Goal: Transaction & Acquisition: Download file/media

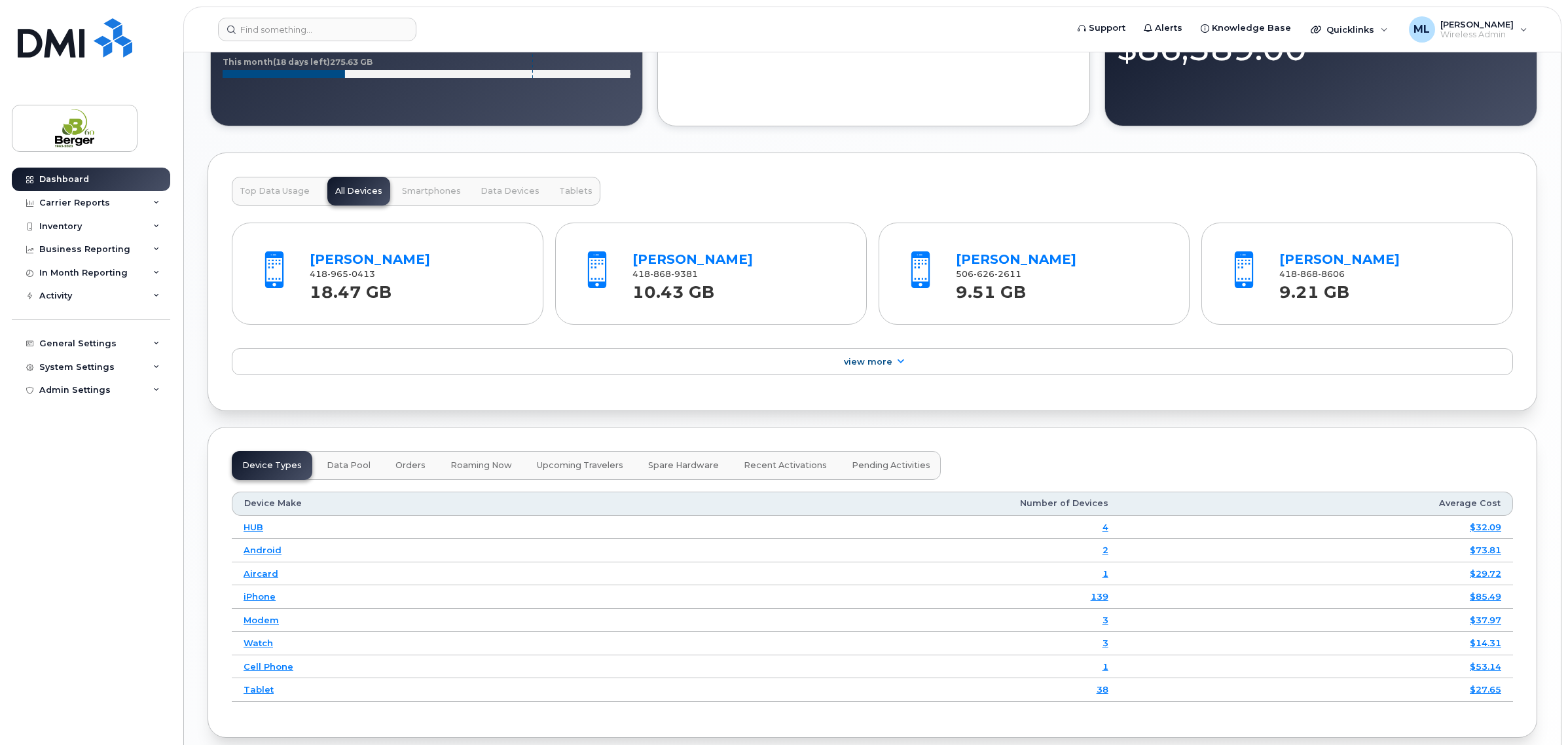
scroll to position [1473, 0]
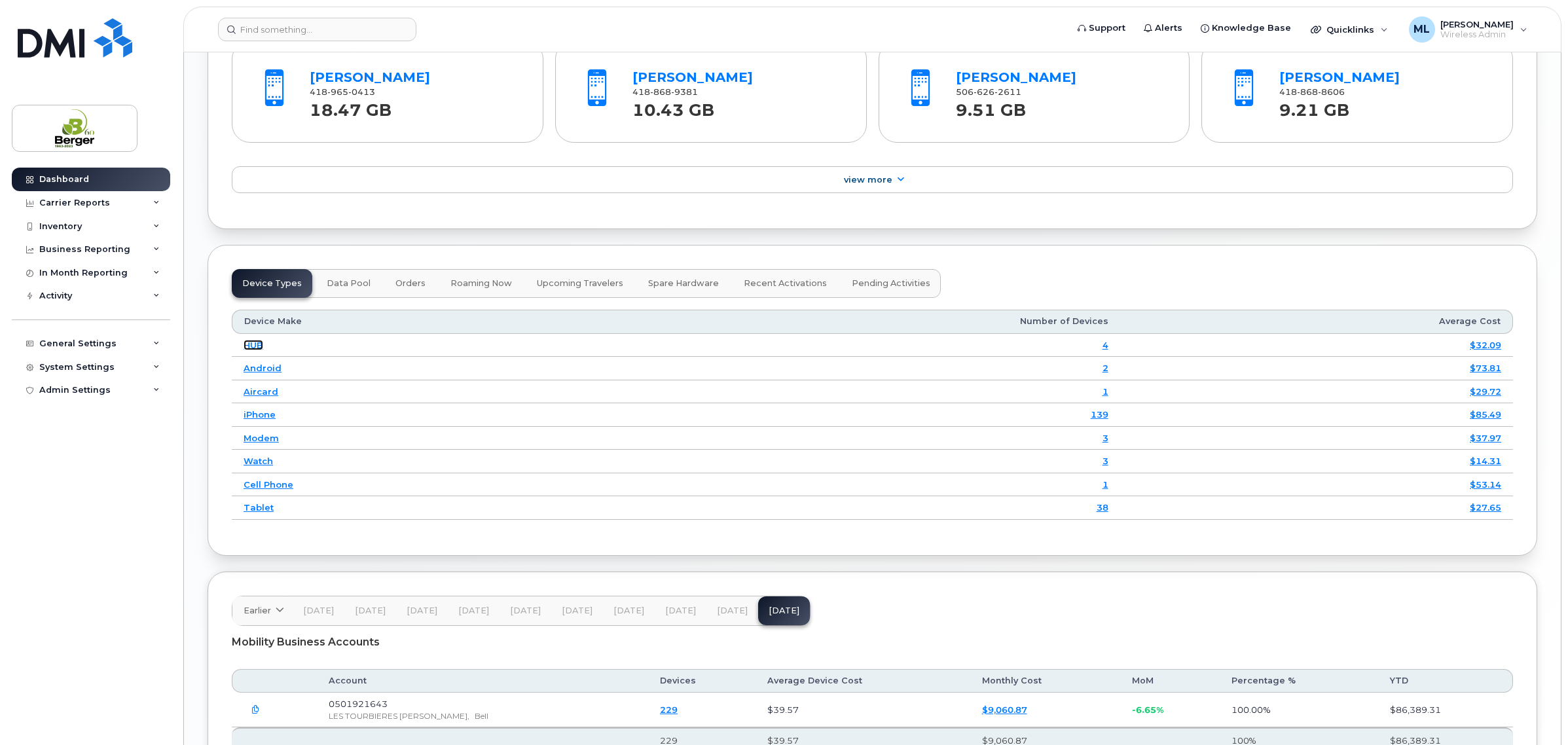
click at [254, 348] on link "HUB" at bounding box center [253, 345] width 20 height 11
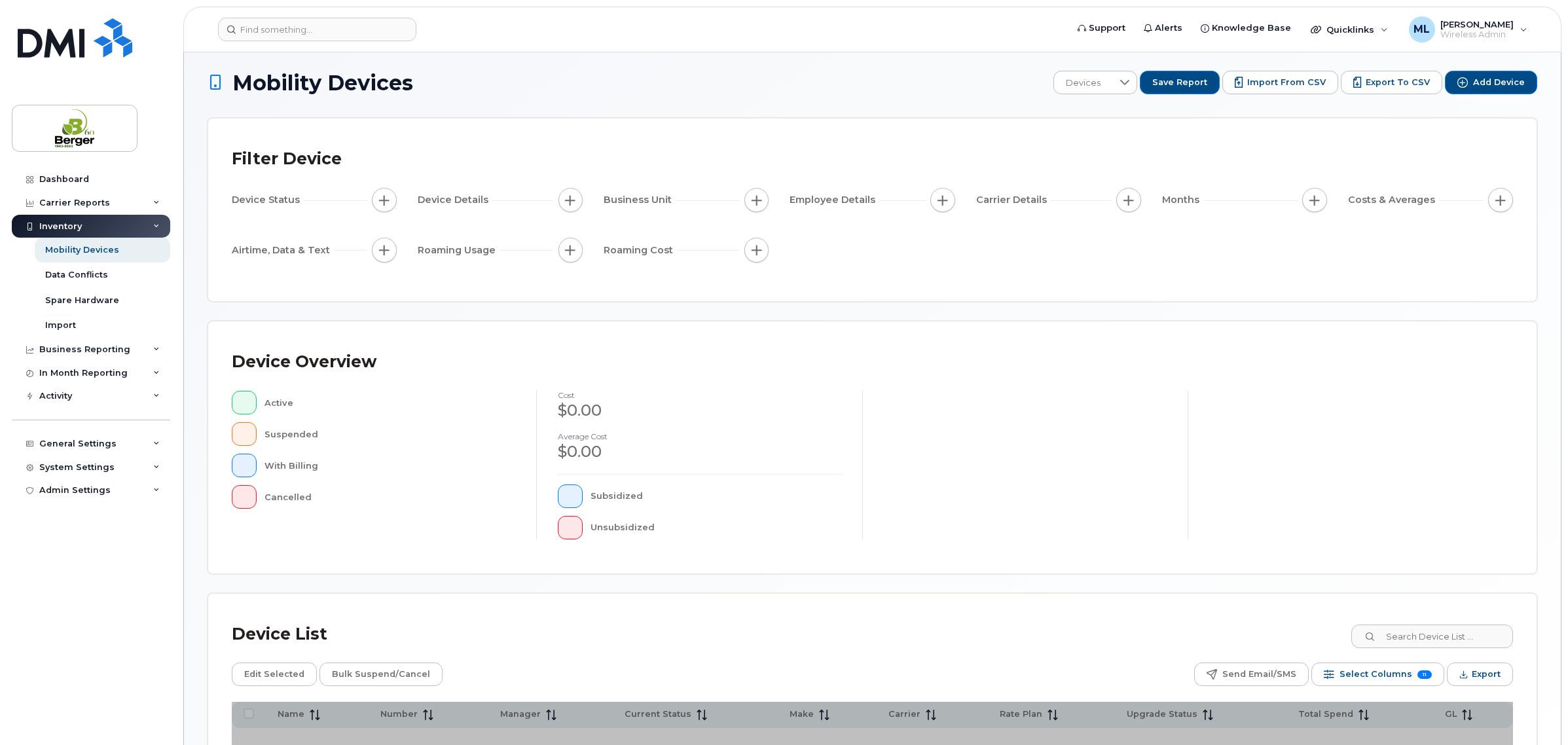
scroll to position [155, 0]
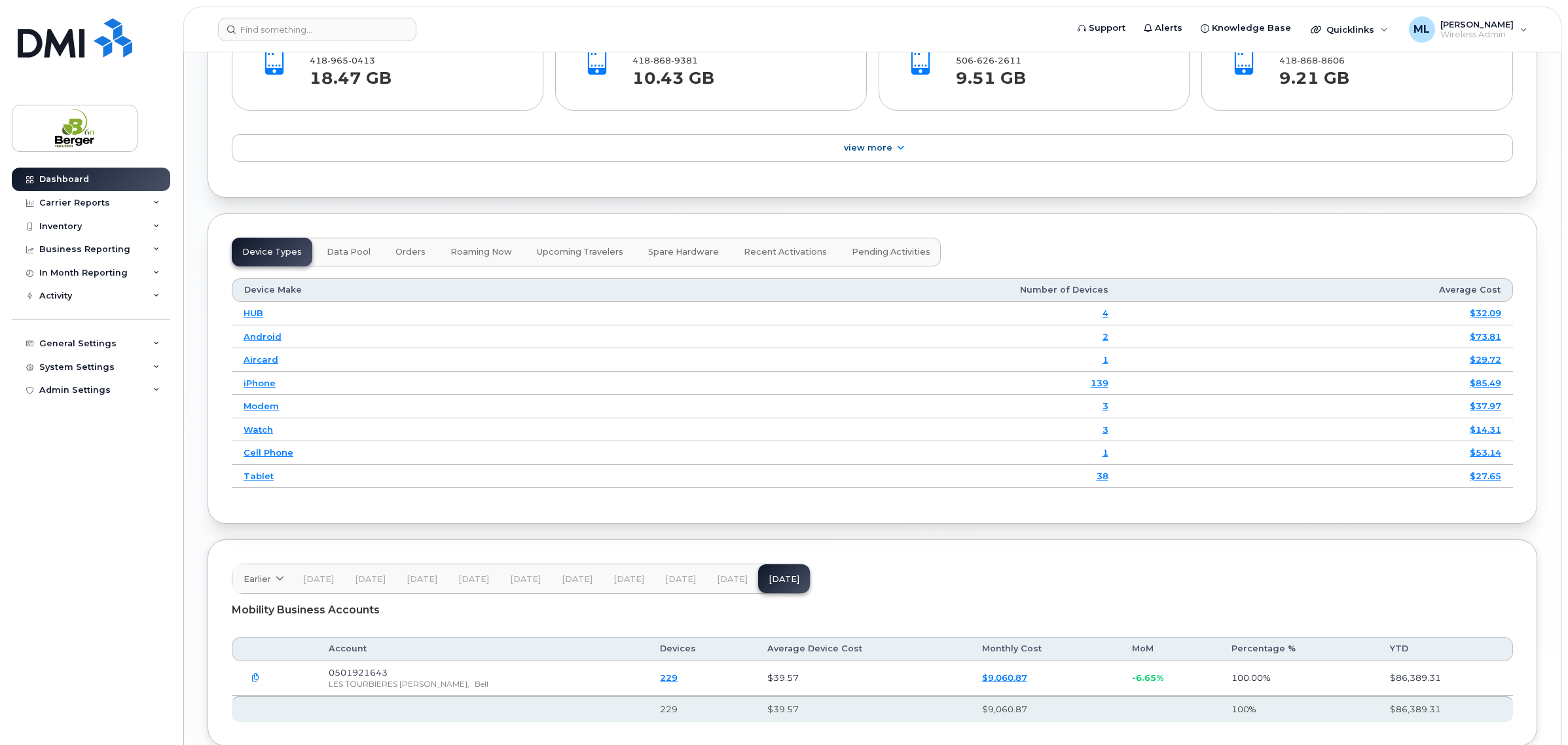
scroll to position [1471, 0]
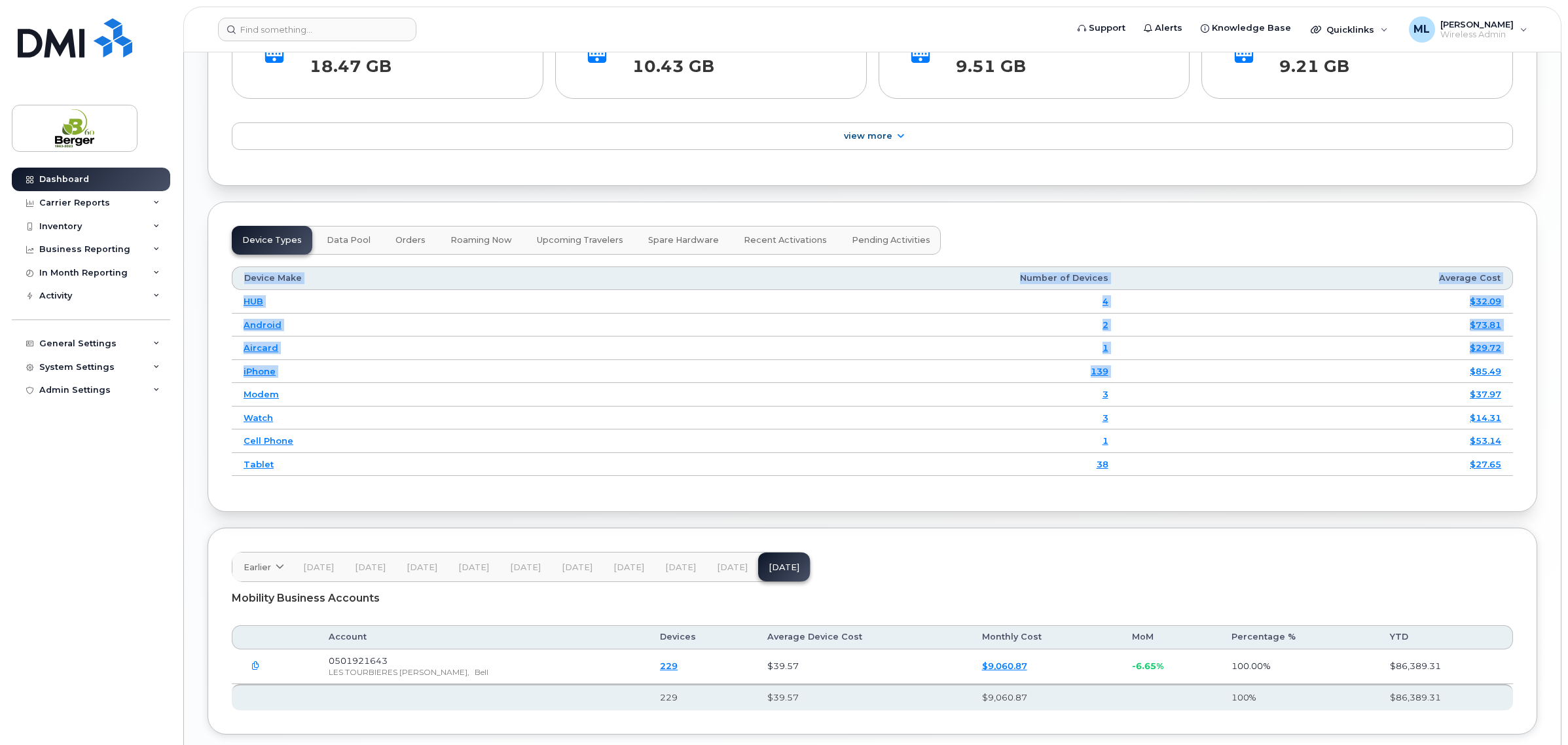
drag, startPoint x: 1526, startPoint y: 378, endPoint x: 1292, endPoint y: 381, distance: 234.0
click at [1292, 381] on div "Device Types Data Pool Orders Roaming Now Upcoming Travelers Spare Hardware Rec…" at bounding box center [872, 357] width 1330 height 311
drag, startPoint x: 614, startPoint y: 550, endPoint x: 610, endPoint y: 535, distance: 15.5
click at [614, 545] on div "Earlier 2024 October September August July June May April March February Januar…" at bounding box center [872, 631] width 1330 height 207
click at [1103, 373] on link "139" at bounding box center [1099, 371] width 17 height 11
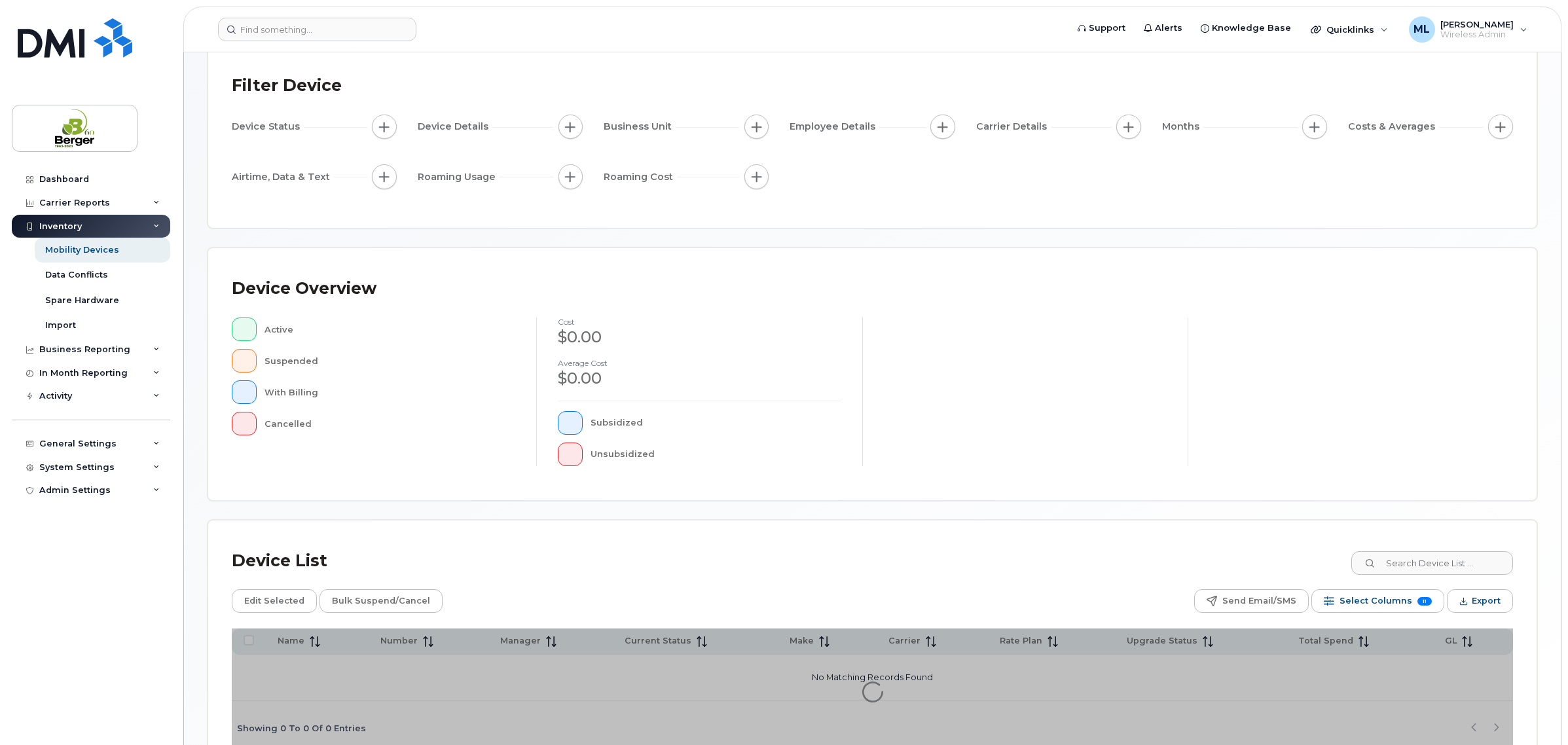
scroll to position [155, 0]
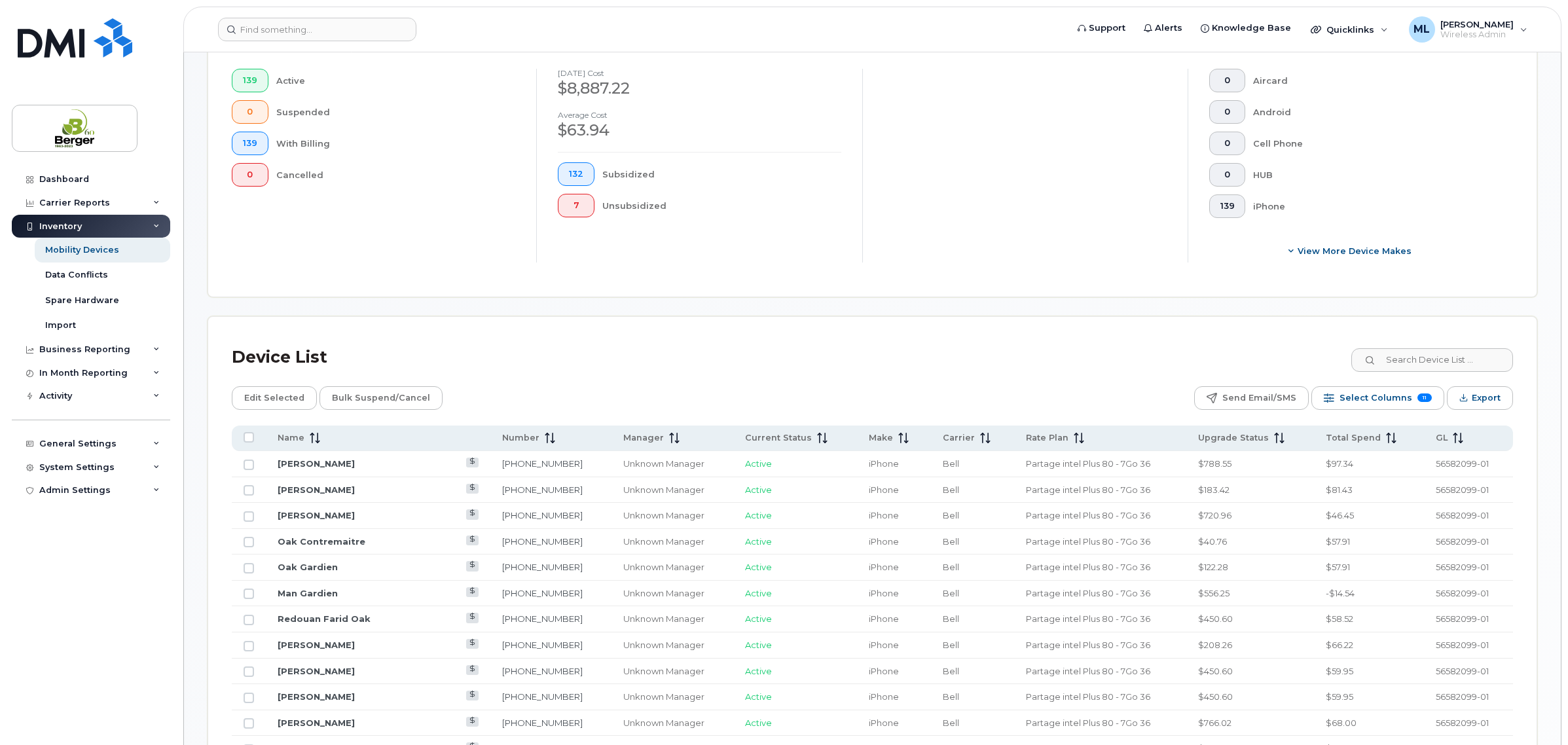
scroll to position [400, 0]
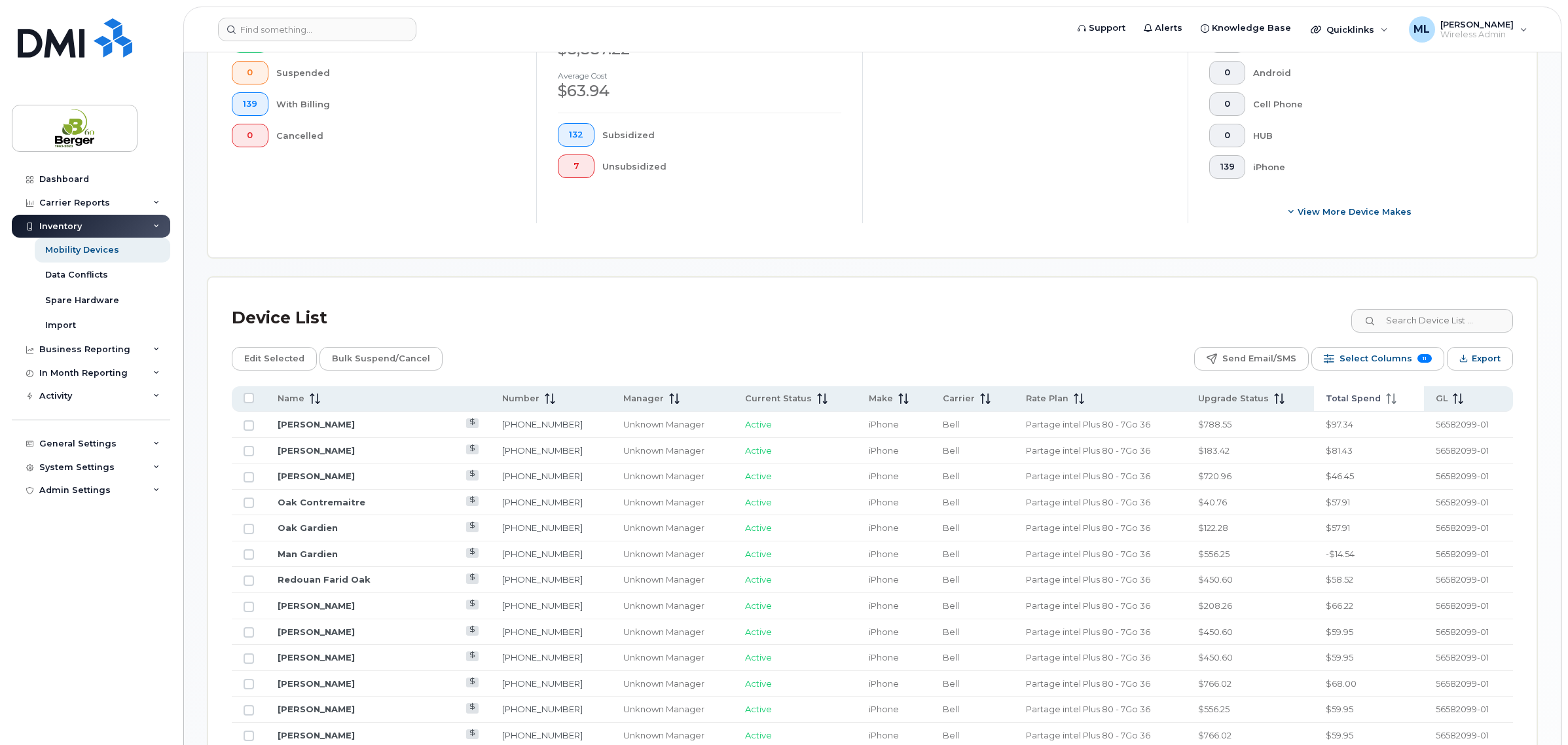
click at [1357, 400] on span "Total Spend" at bounding box center [1353, 399] width 55 height 12
click at [1347, 394] on span "Total Spend" at bounding box center [1353, 399] width 55 height 12
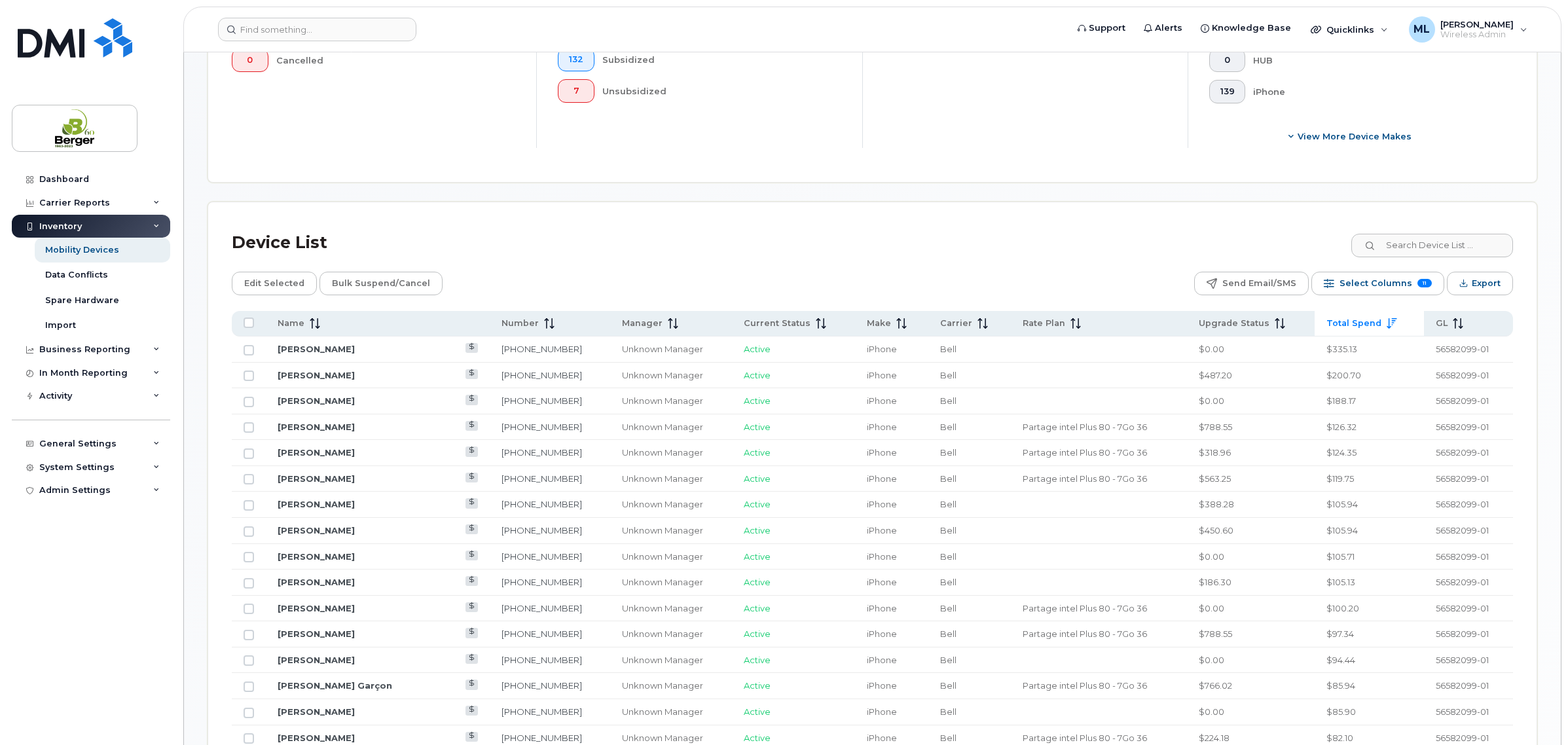
scroll to position [564, 0]
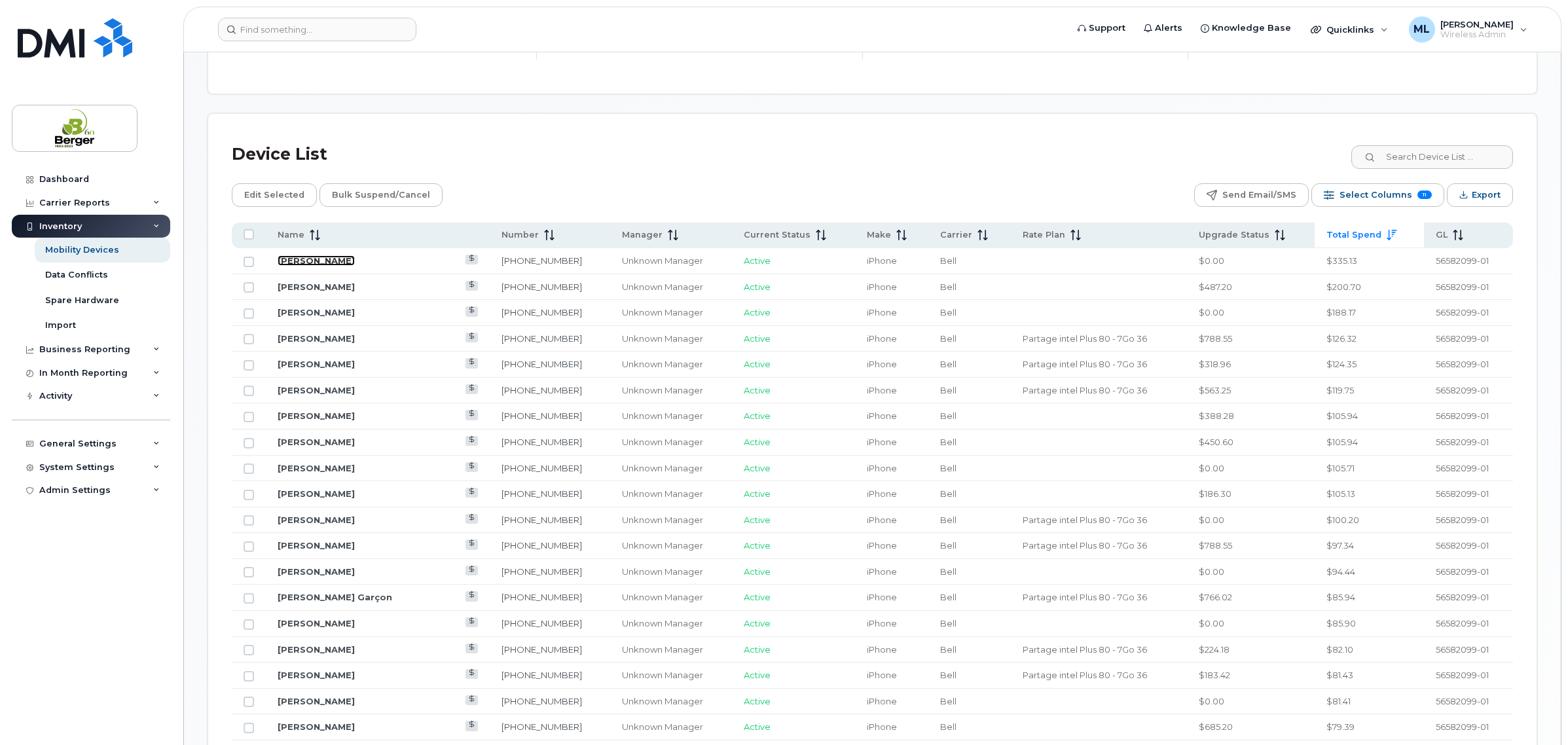
click at [311, 262] on link "[PERSON_NAME]" at bounding box center [316, 261] width 77 height 11
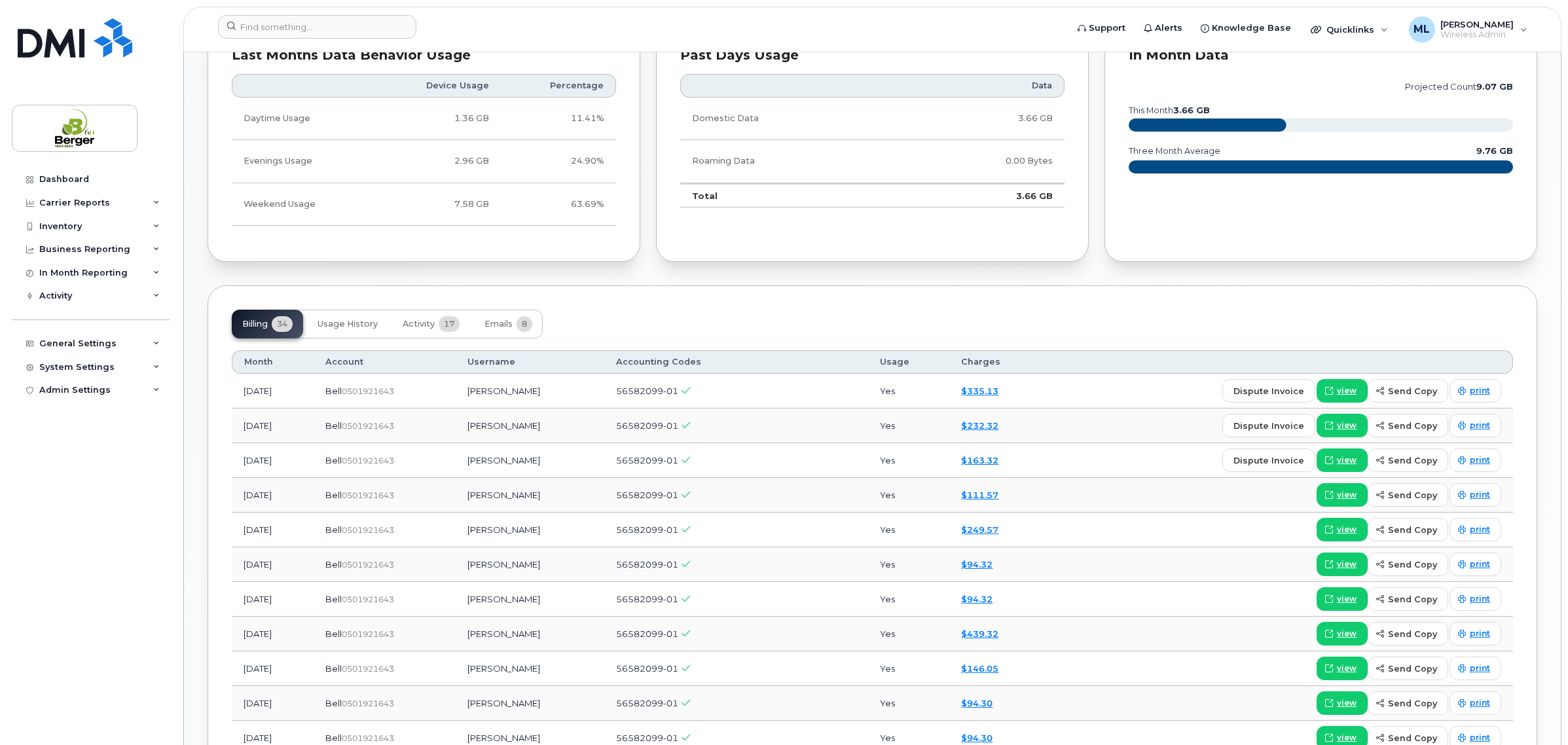
scroll to position [900, 0]
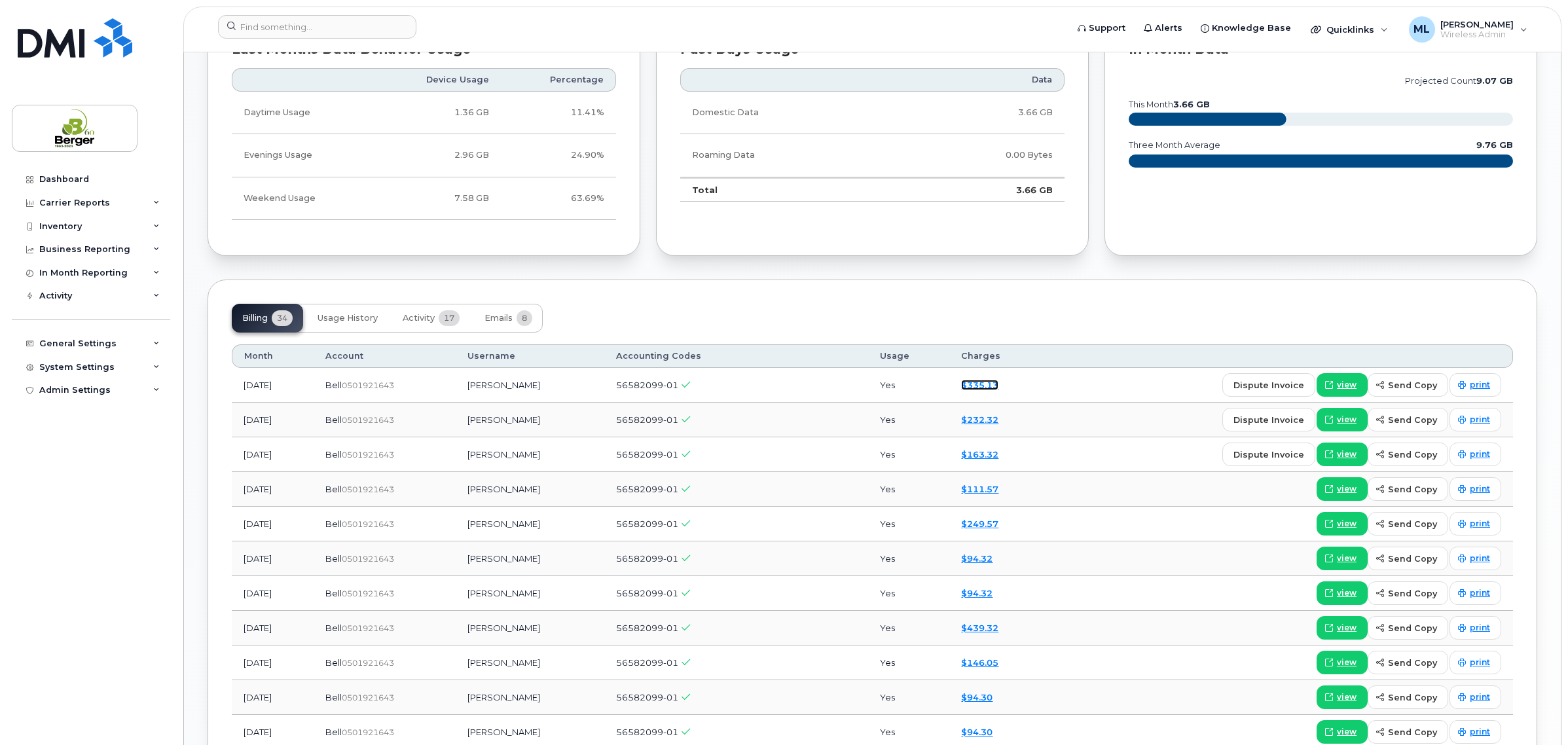
click at [999, 383] on link "$335.13" at bounding box center [980, 385] width 37 height 11
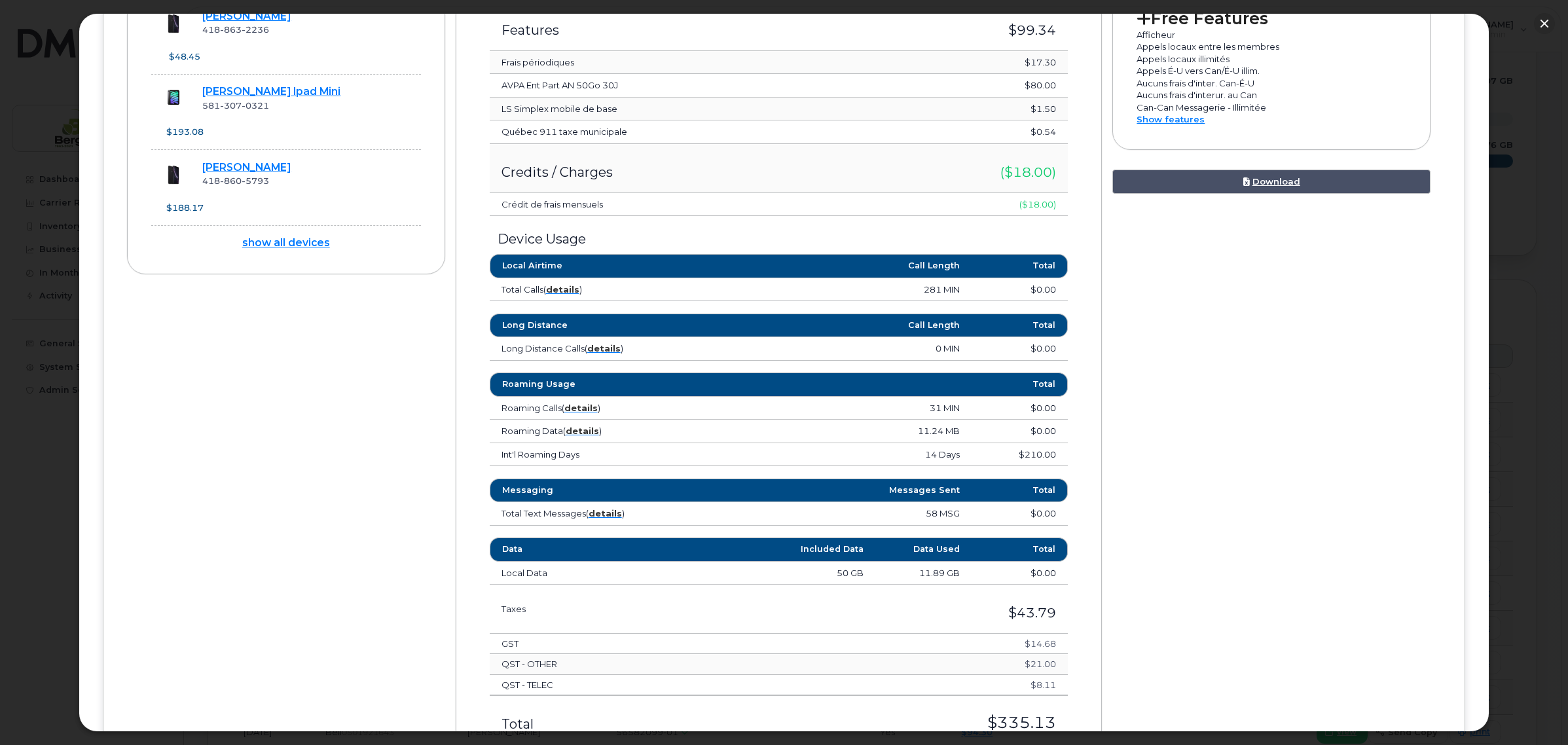
scroll to position [736, 0]
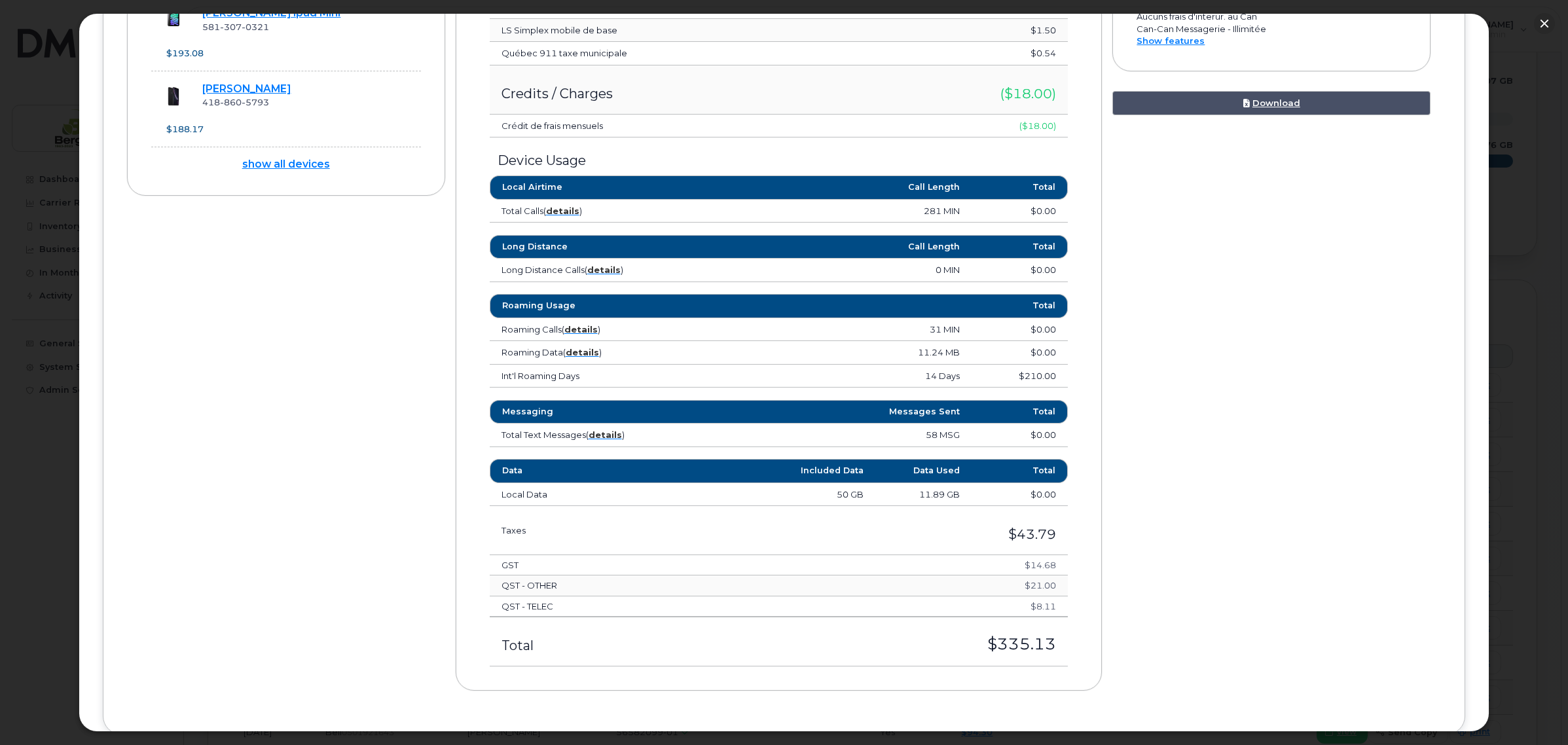
click at [1040, 386] on td "$210.00" at bounding box center [1019, 376] width 96 height 23
drag, startPoint x: 1083, startPoint y: 379, endPoint x: 498, endPoint y: 378, distance: 585.0
click at [498, 378] on div "Monthly Summary Rate Plan Charges $0.00 Features $99.34 Frais périodiques $17.3…" at bounding box center [779, 248] width 647 height 883
click at [1259, 315] on div "Device Details David Lévesque 418 860 8222 Bell, iPhone 11 Pro Riviere Du Loup …" at bounding box center [784, 116] width 1315 height 1189
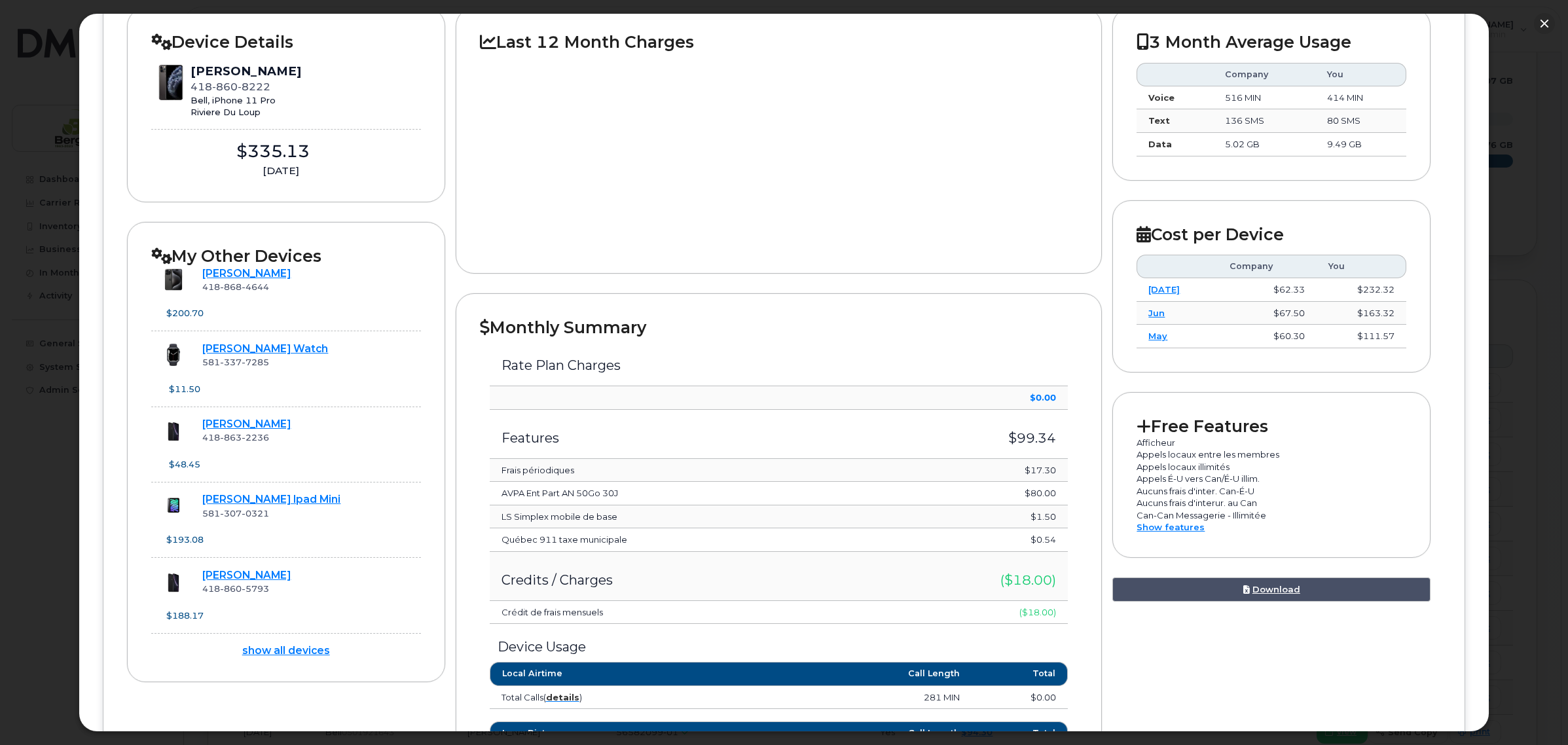
scroll to position [52, 0]
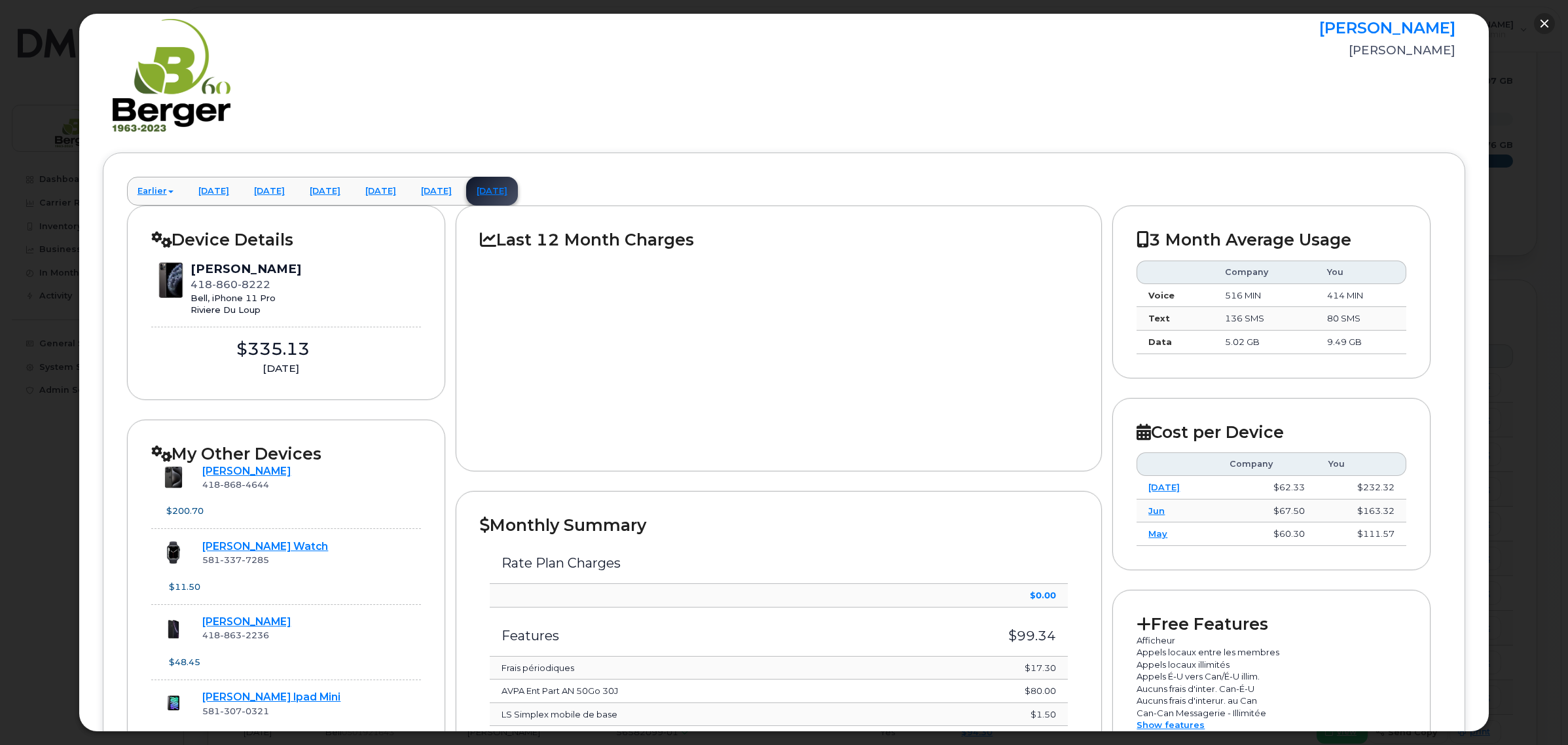
click at [1544, 23] on button "button" at bounding box center [1545, 23] width 21 height 21
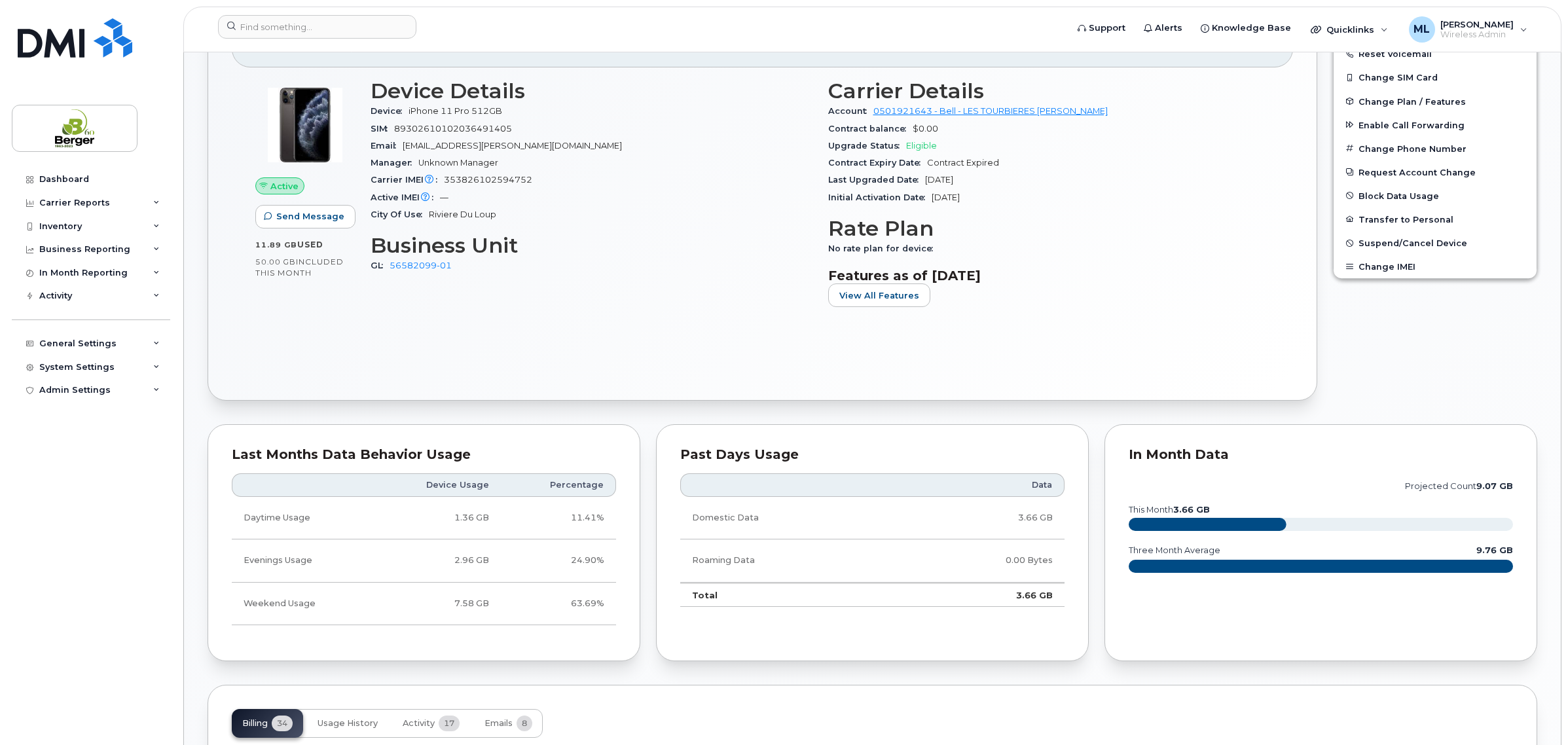
scroll to position [409, 0]
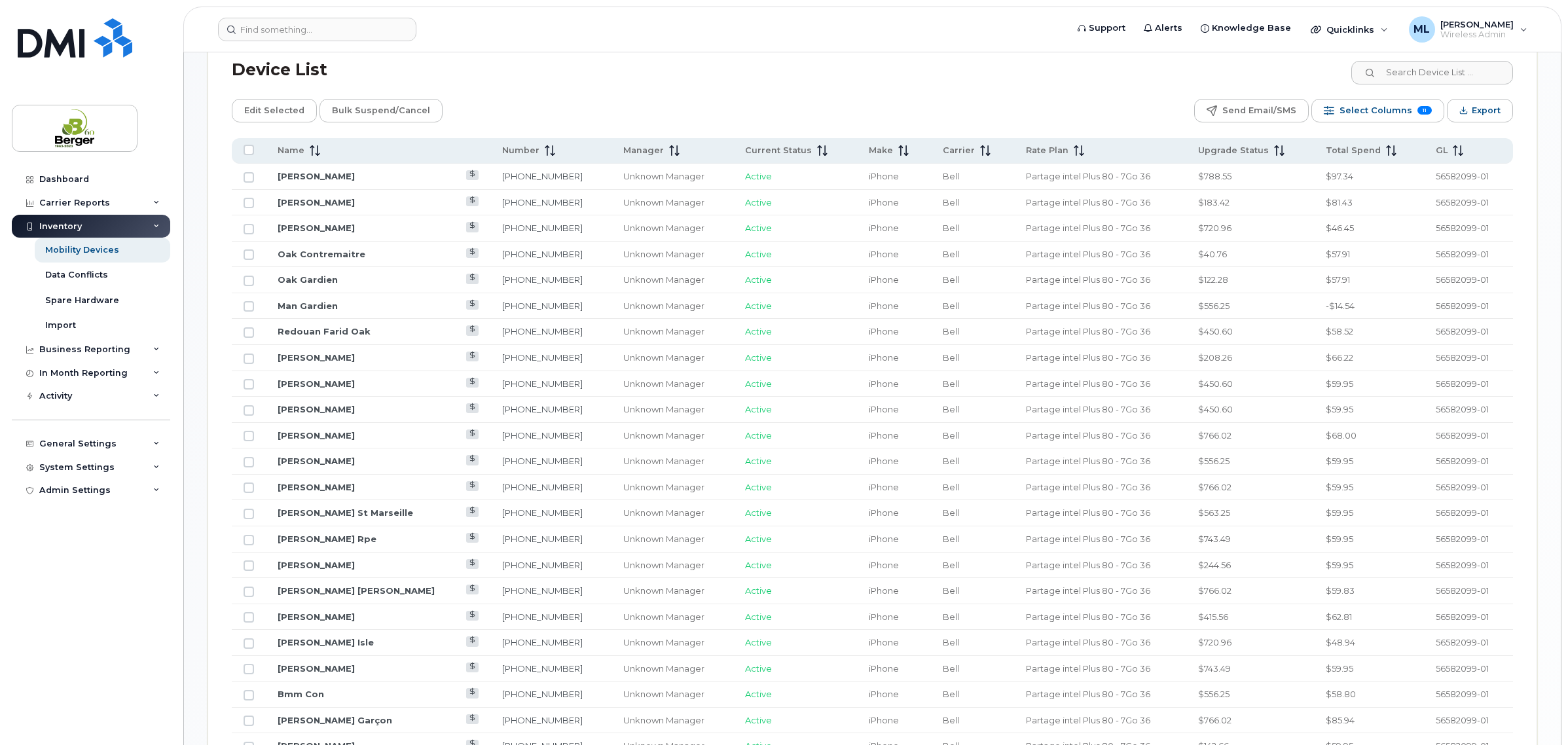
scroll to position [654, 0]
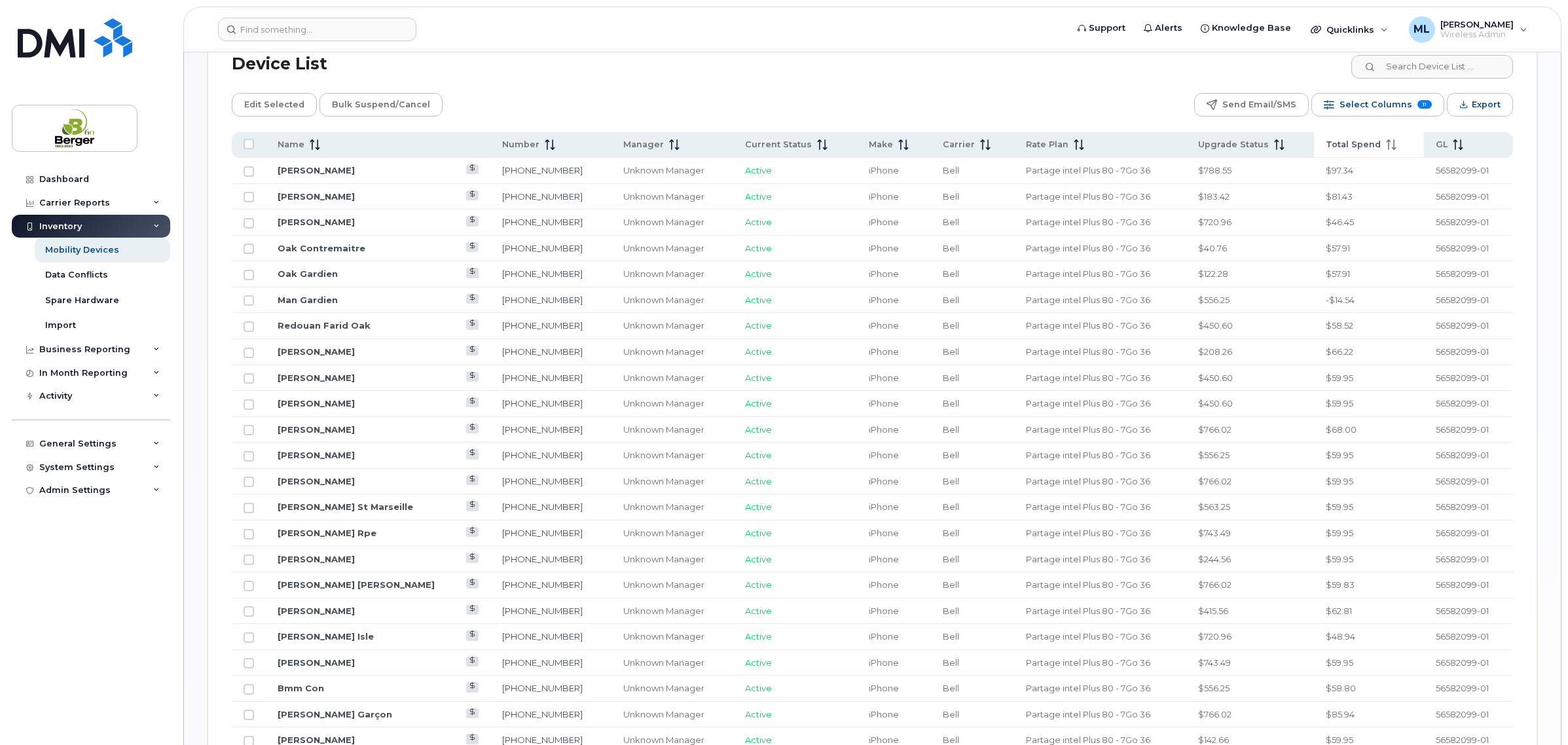
click at [1387, 150] on icon at bounding box center [1392, 144] width 11 height 11
click at [1387, 150] on icon at bounding box center [1391, 144] width 10 height 11
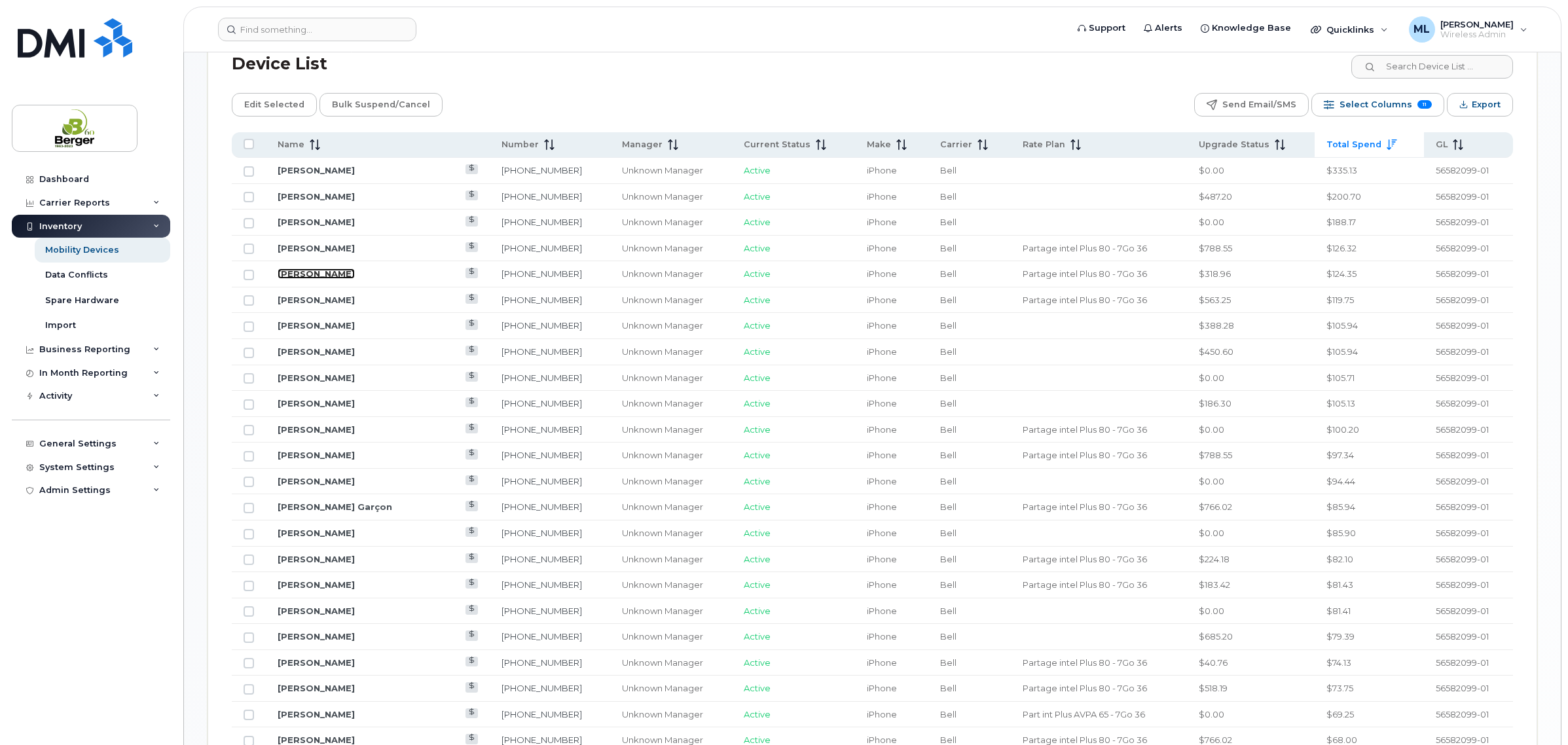
click at [305, 271] on link "[PERSON_NAME]" at bounding box center [316, 274] width 77 height 11
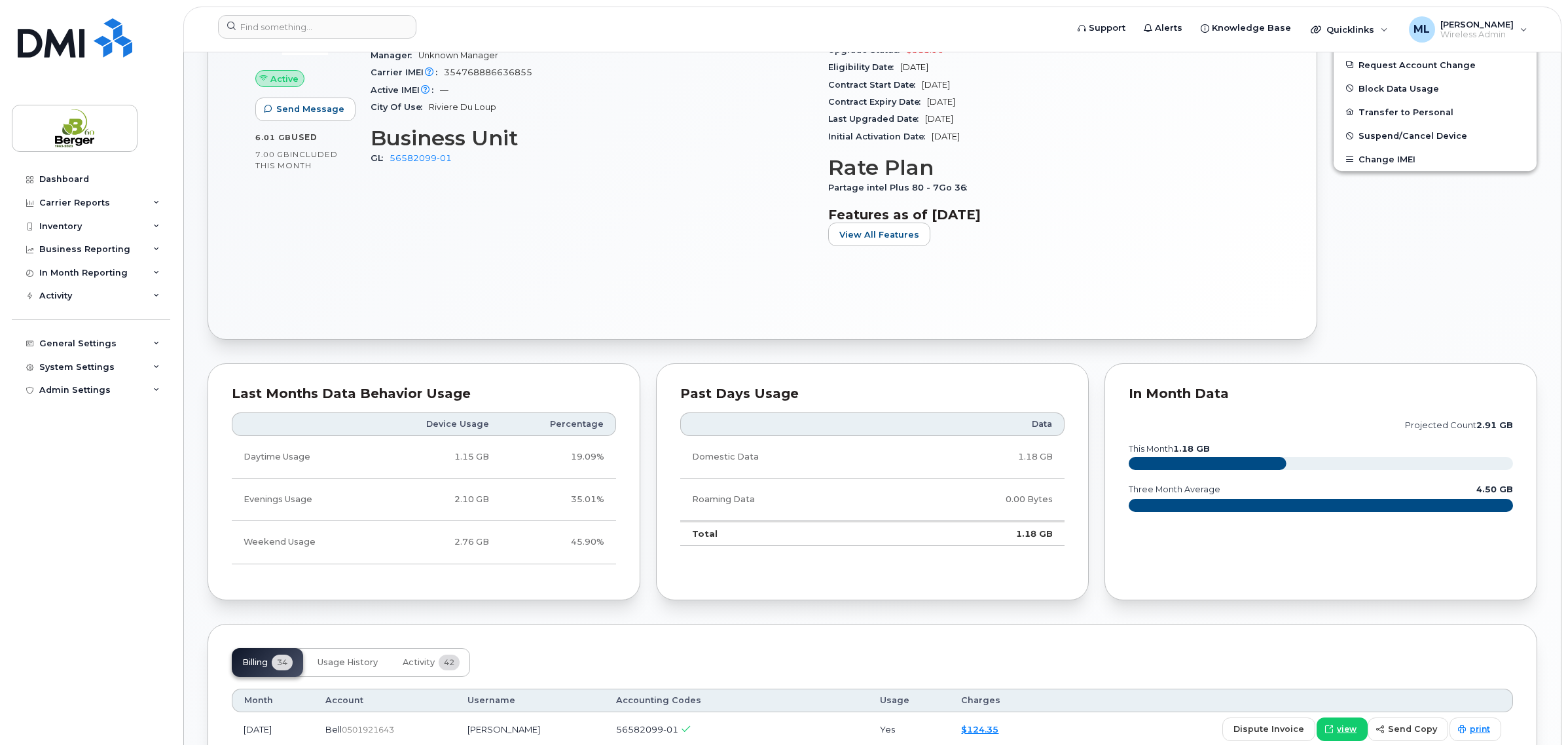
scroll to position [818, 0]
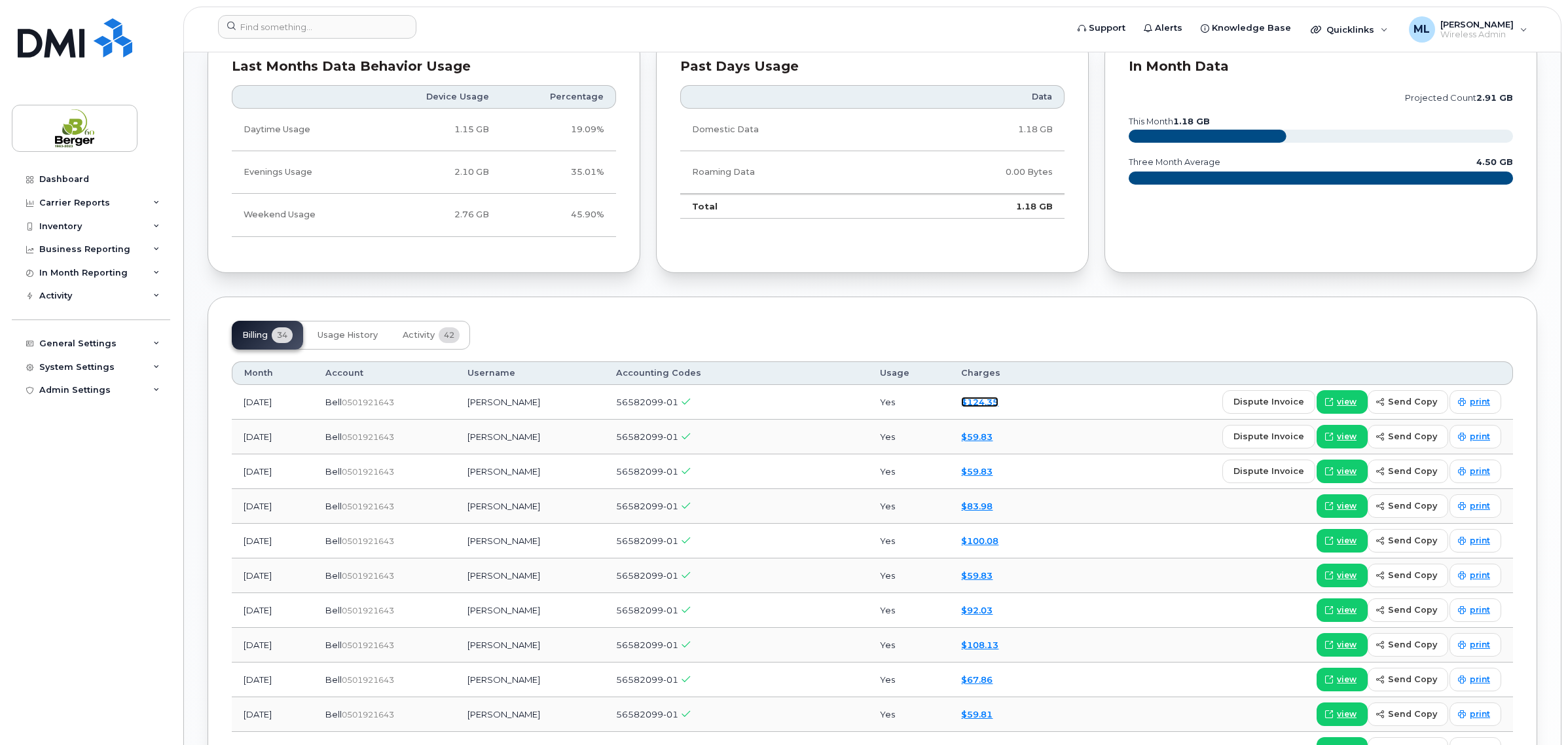
click at [981, 400] on link "$124.35" at bounding box center [980, 402] width 37 height 11
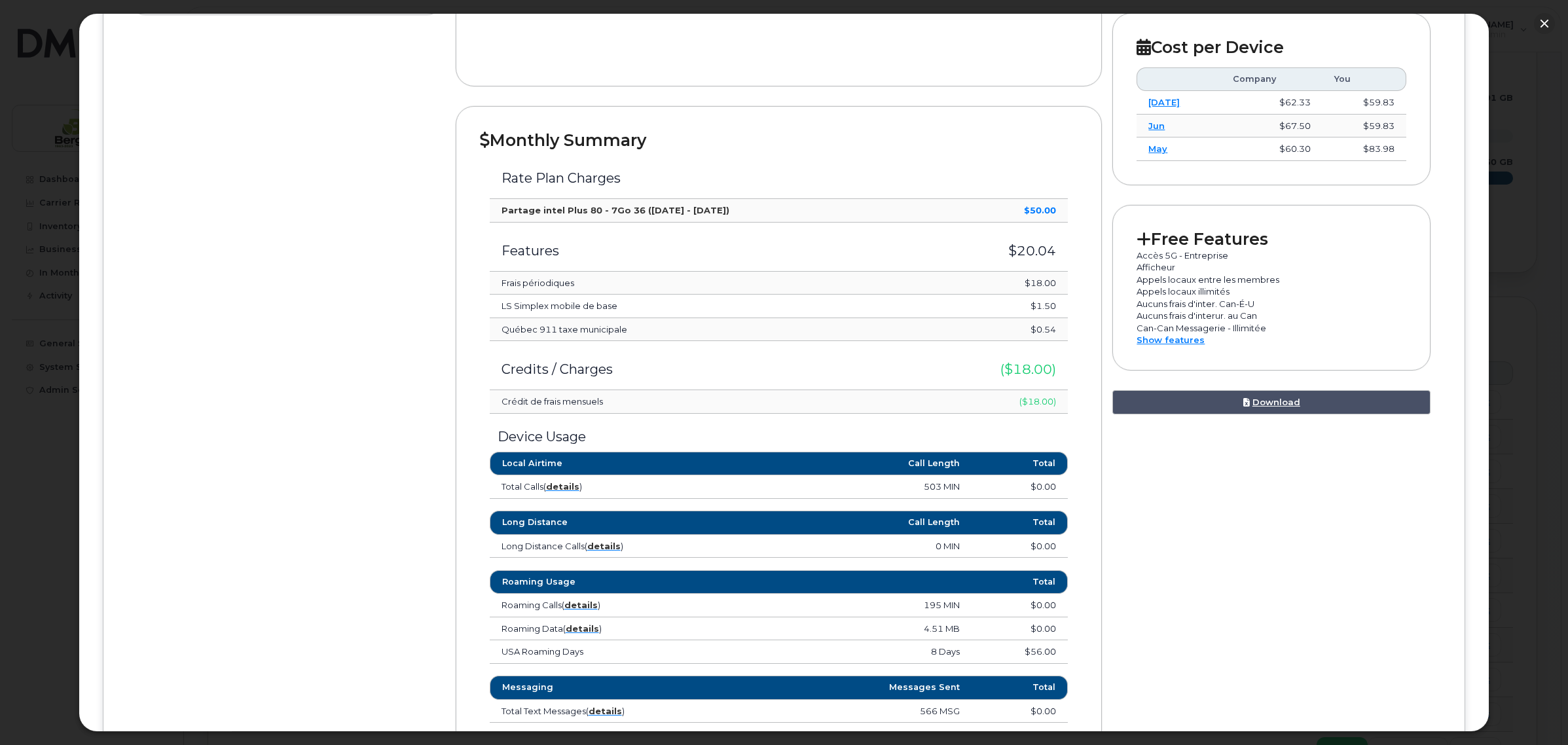
scroll to position [409, 0]
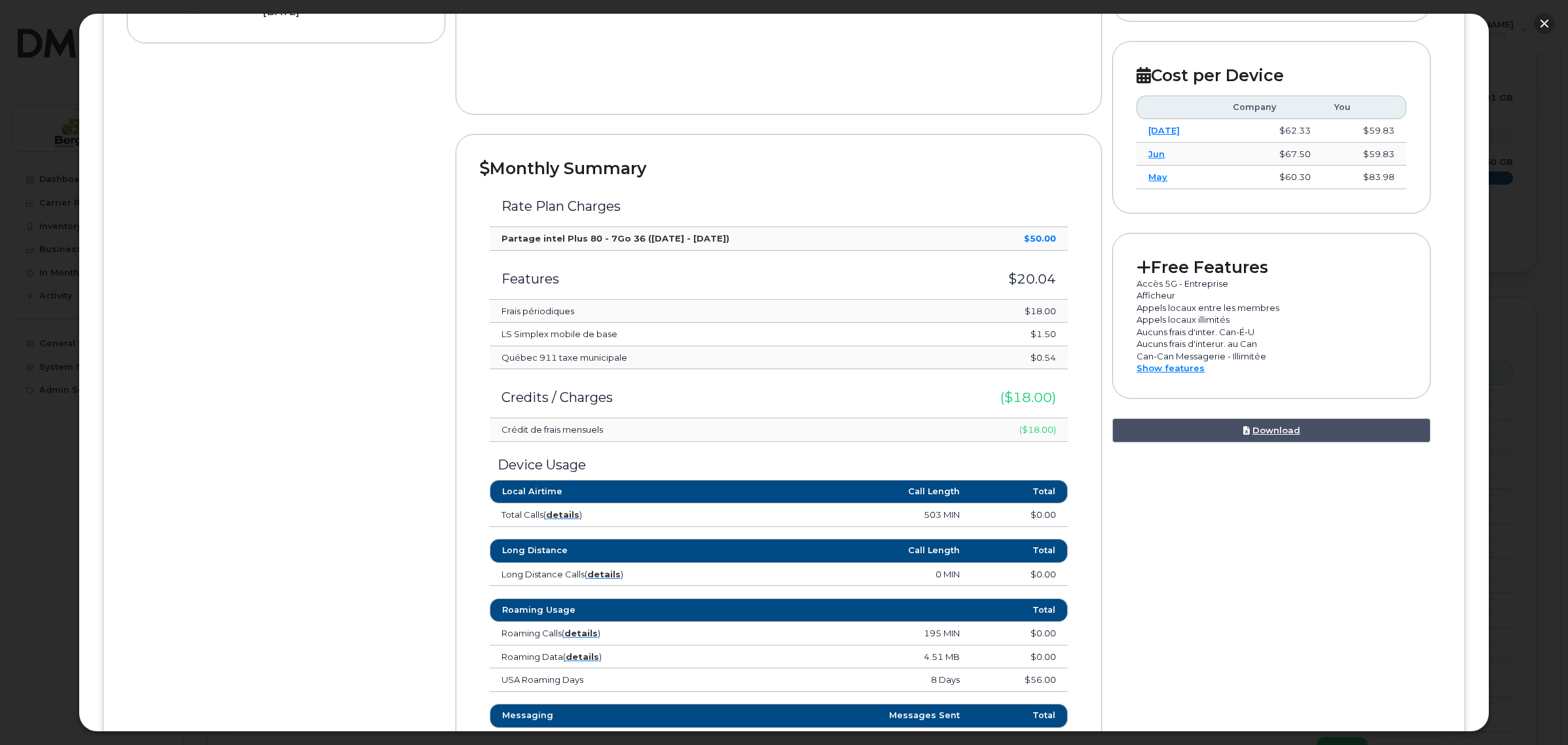
click at [1546, 32] on button "button" at bounding box center [1545, 23] width 21 height 21
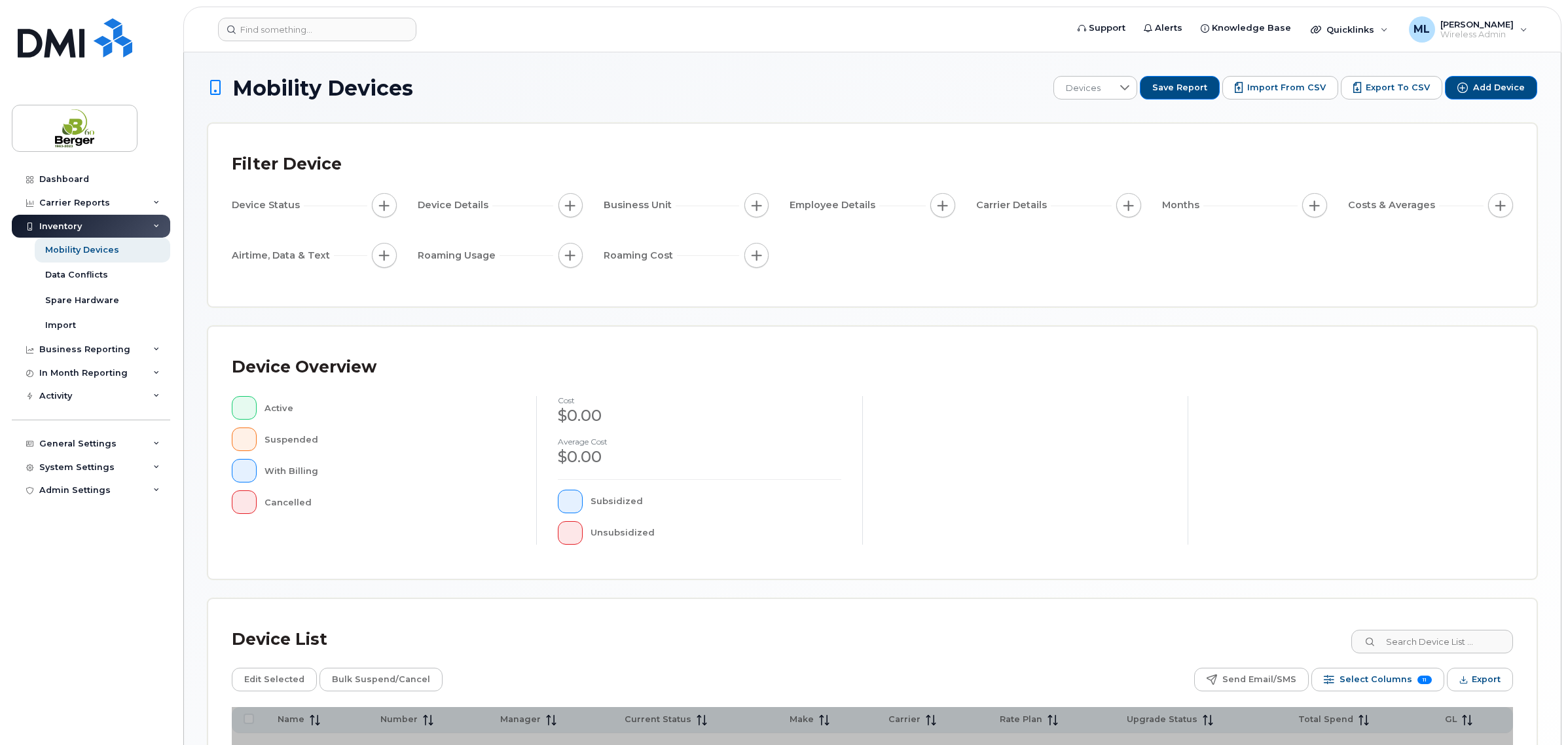
scroll to position [155, 0]
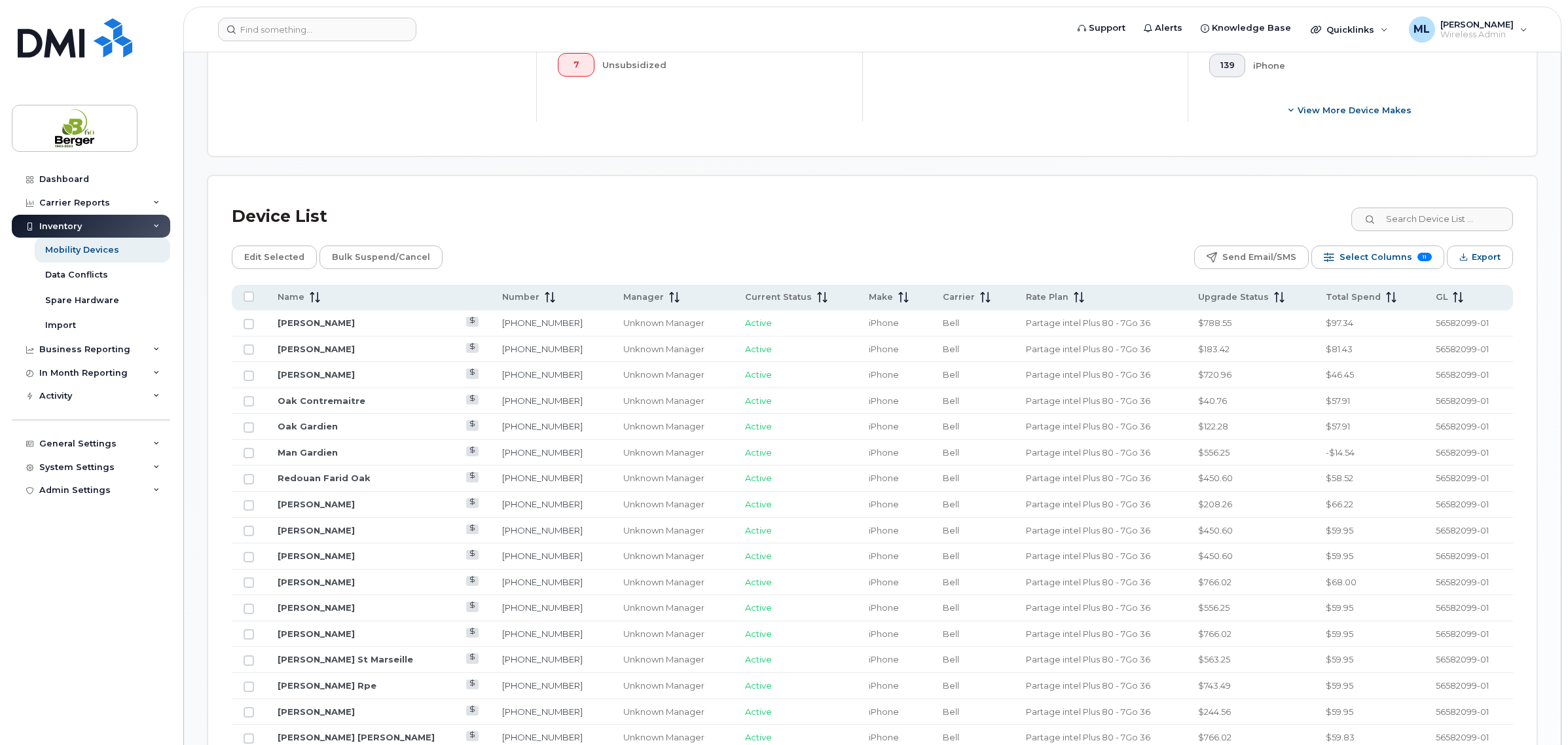
scroll to position [646, 0]
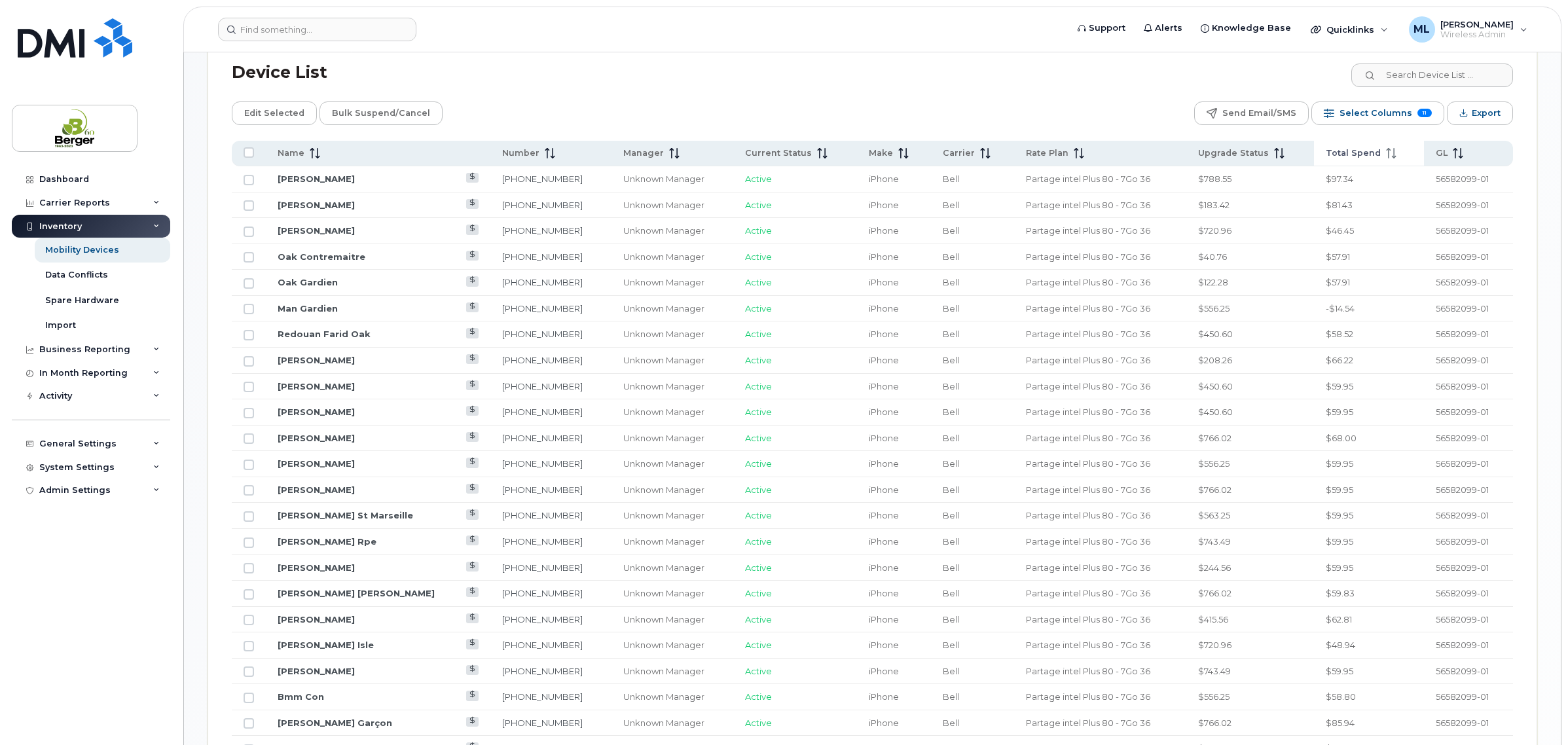
click at [1337, 159] on span "Total Spend" at bounding box center [1353, 153] width 55 height 12
click at [1354, 155] on span "Total Spend" at bounding box center [1353, 153] width 55 height 12
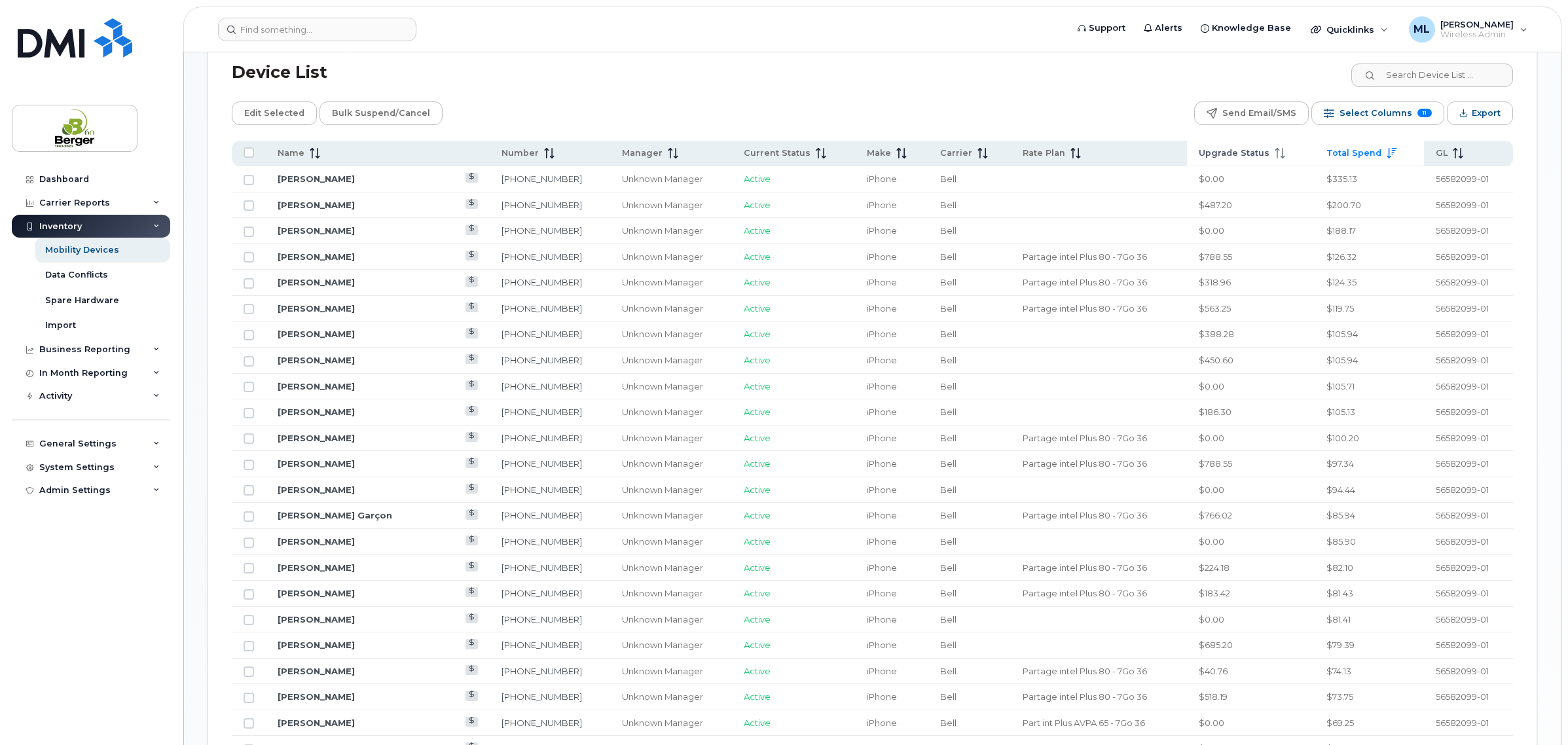
click at [1228, 152] on span "Upgrade Status" at bounding box center [1235, 153] width 71 height 12
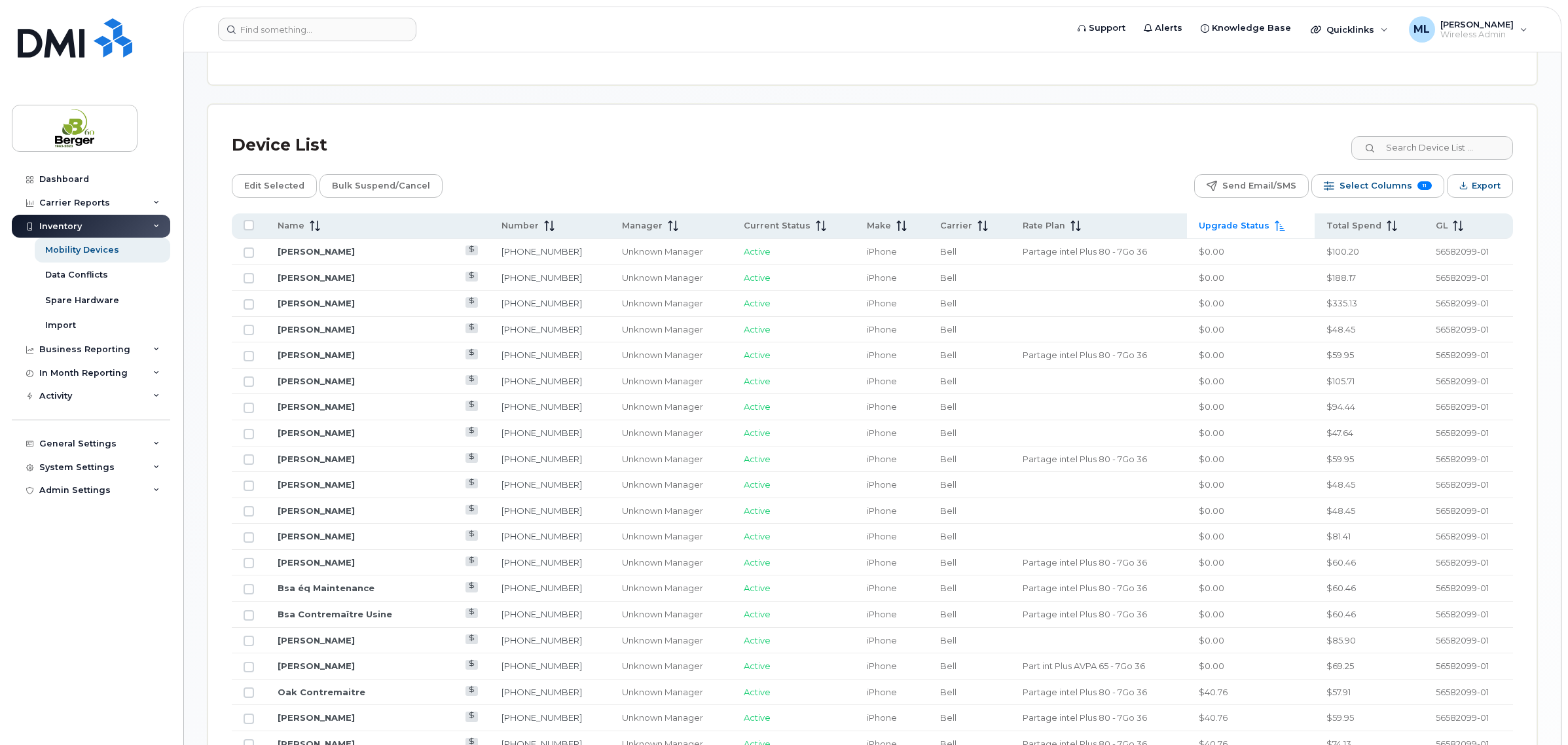
scroll to position [265, 0]
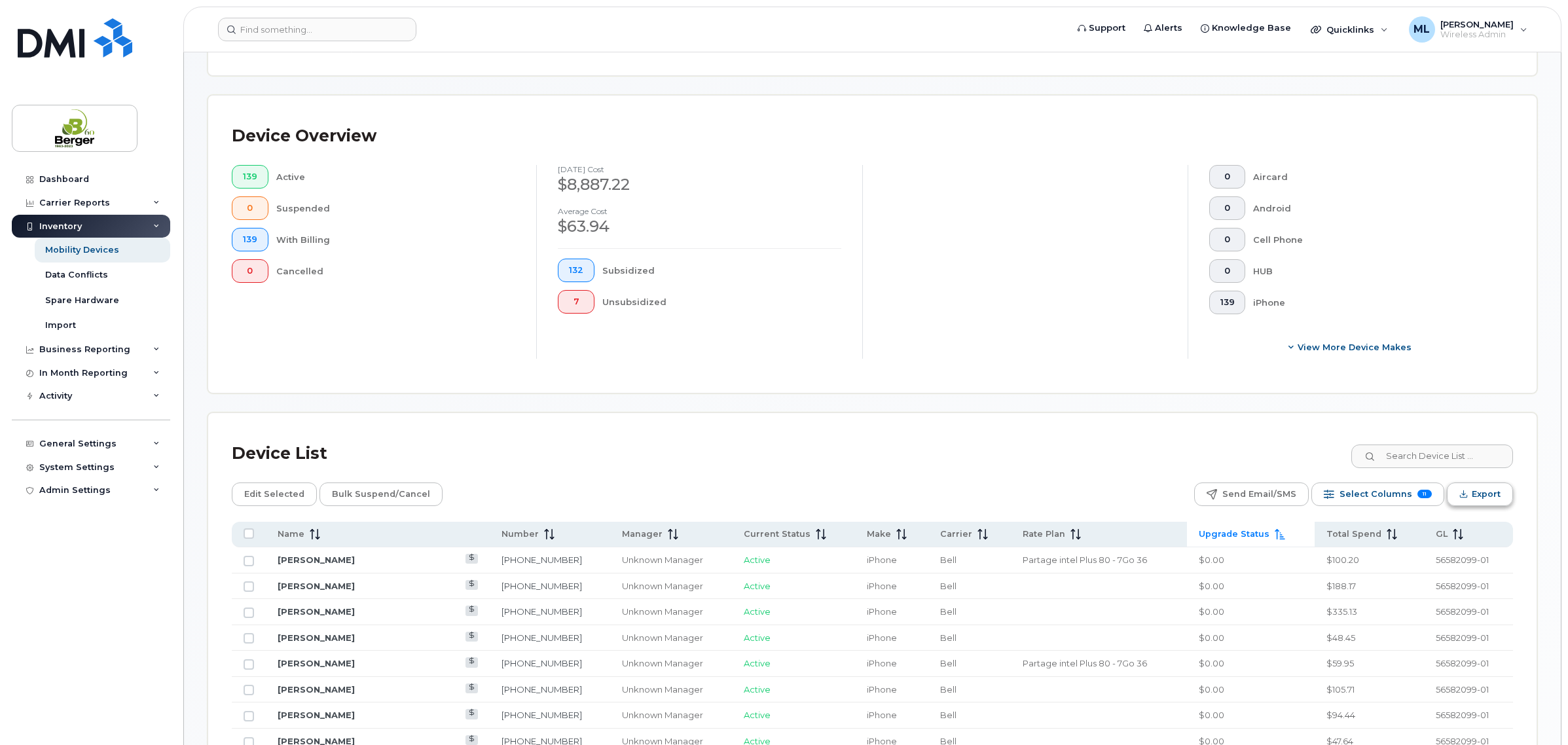
click at [1467, 491] on icon "Export" at bounding box center [1464, 493] width 8 height 8
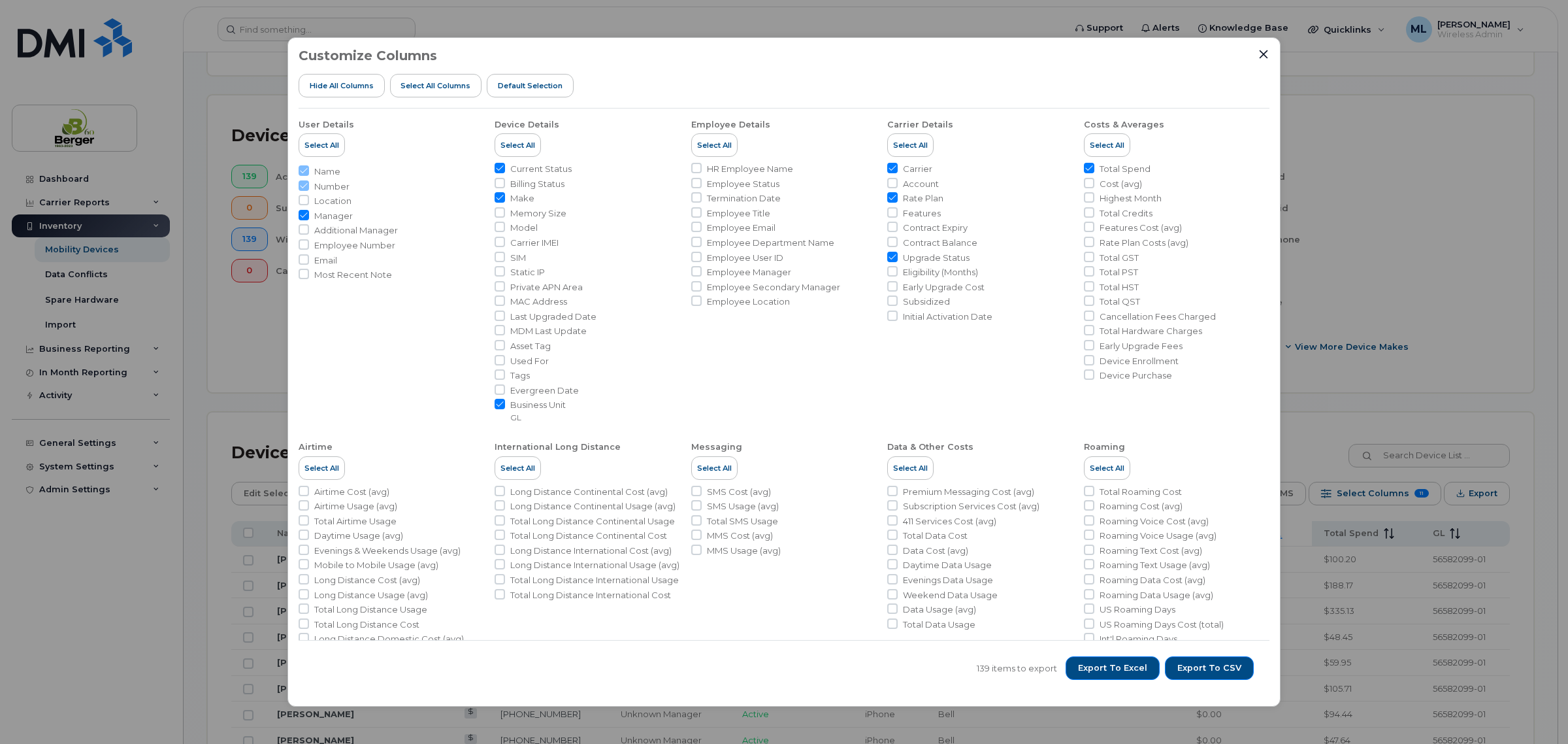
drag, startPoint x: 1132, startPoint y: 668, endPoint x: 820, endPoint y: 681, distance: 312.3
click at [818, 695] on div "139 items to export Export to Excel Export to CSV" at bounding box center [784, 668] width 971 height 56
click at [888, 243] on input "Contract Balance" at bounding box center [892, 242] width 11 height 11
checkbox input "true"
click at [1124, 664] on span "Export to Excel" at bounding box center [1112, 668] width 69 height 12
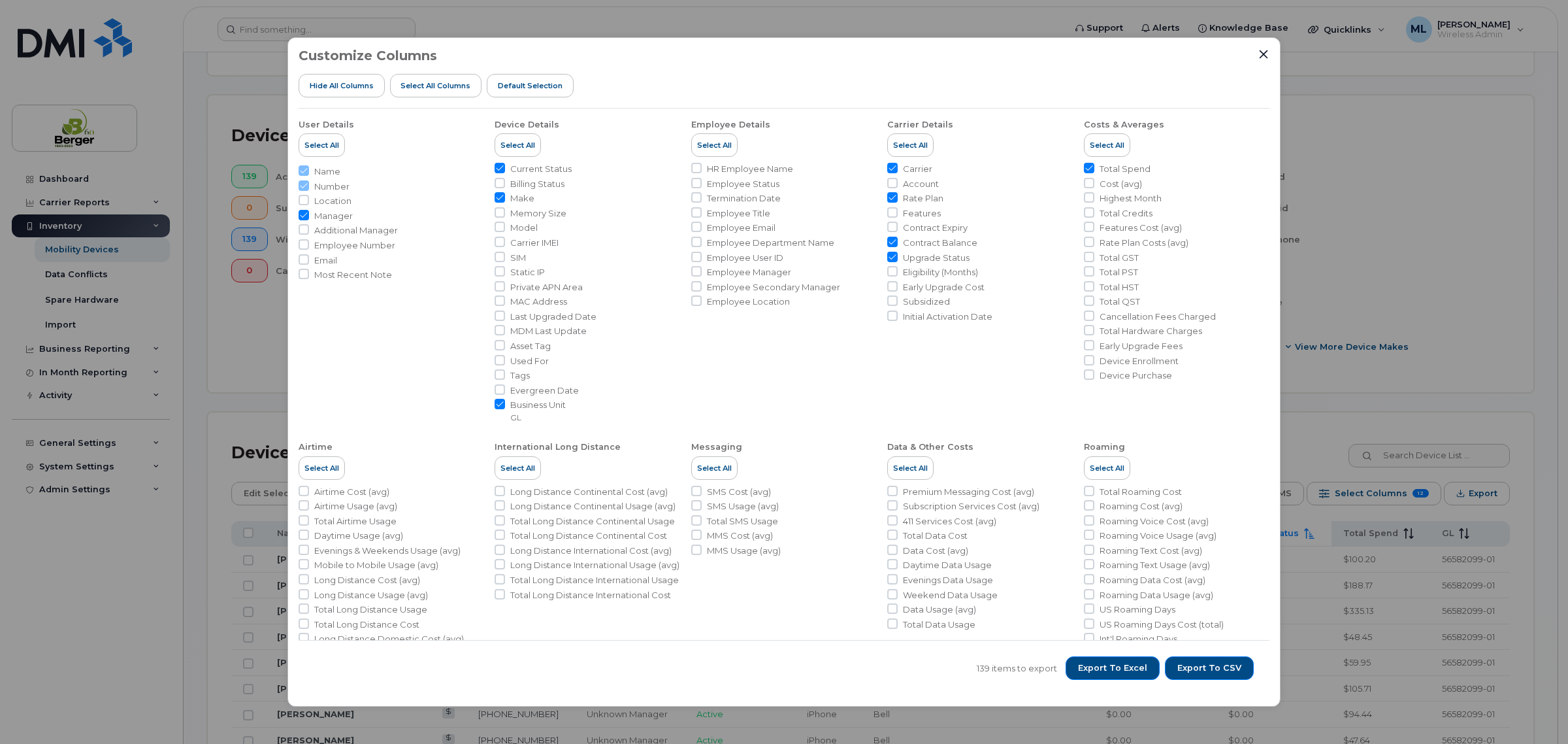
click at [1267, 47] on div "Customize Columns Hide All Columns Select all Columns Default Selection User De…" at bounding box center [784, 371] width 993 height 669
click at [1262, 57] on icon "Close" at bounding box center [1263, 54] width 11 height 11
